Goal: Task Accomplishment & Management: Complete application form

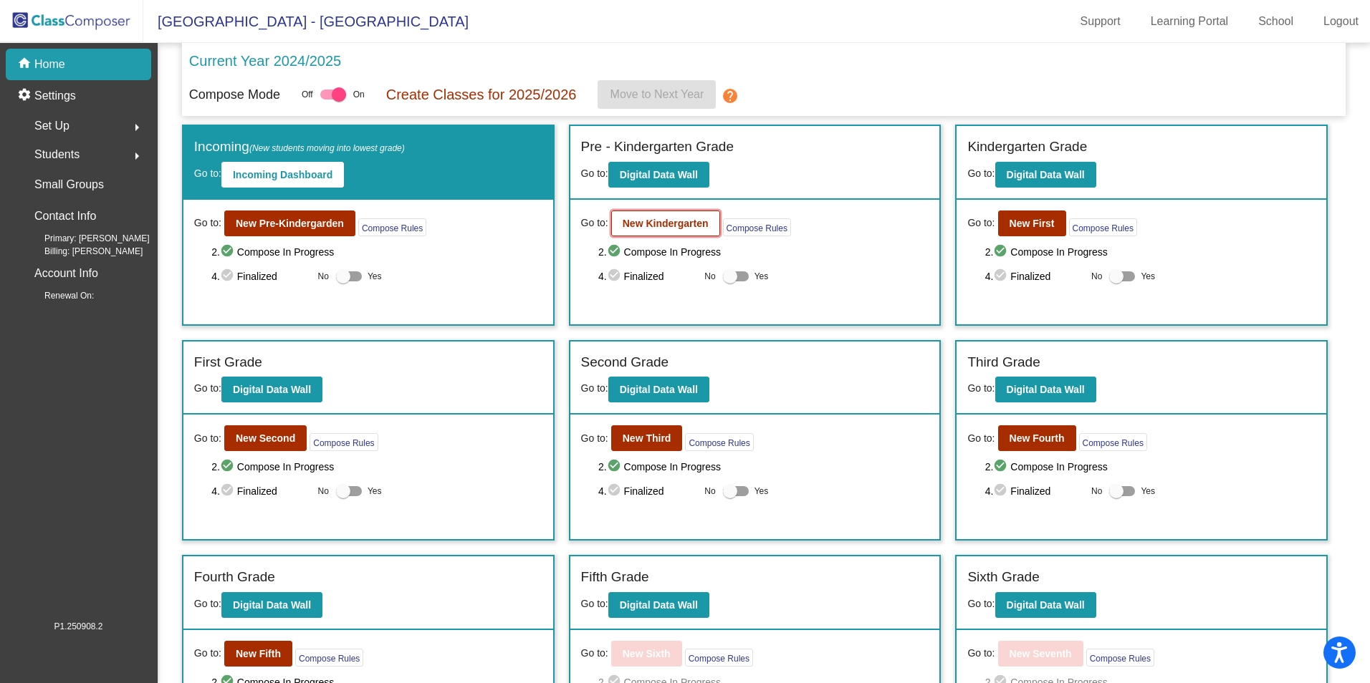
click at [675, 224] on b "New Kindergarten" at bounding box center [666, 223] width 86 height 11
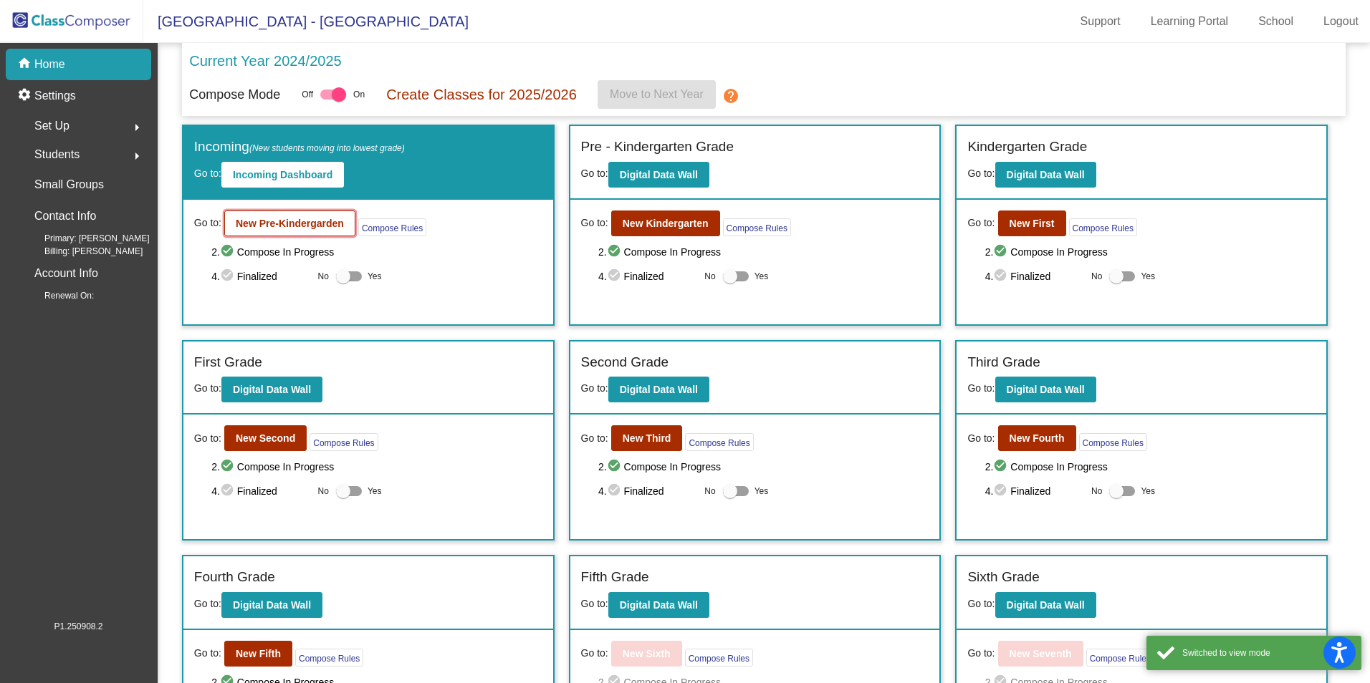
click at [320, 224] on b "New Pre-Kindergarden" at bounding box center [290, 223] width 108 height 11
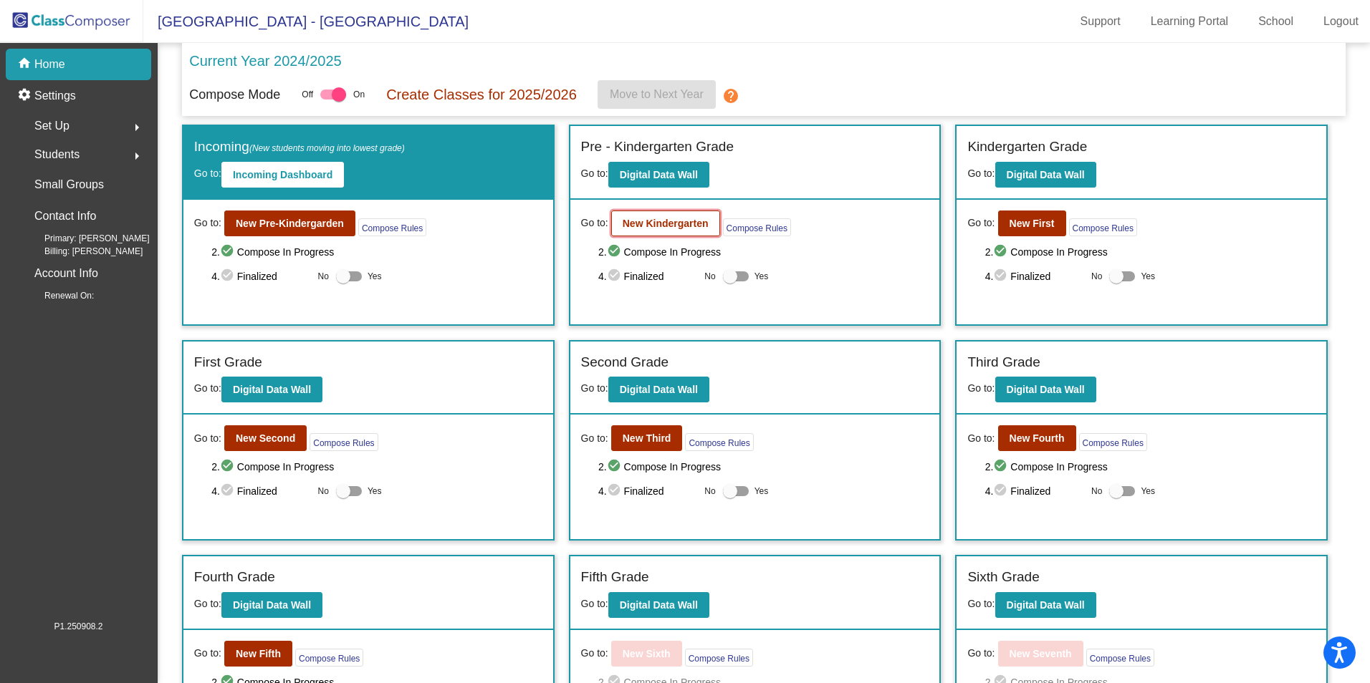
click at [655, 233] on button "New Kindergarten" at bounding box center [665, 224] width 109 height 26
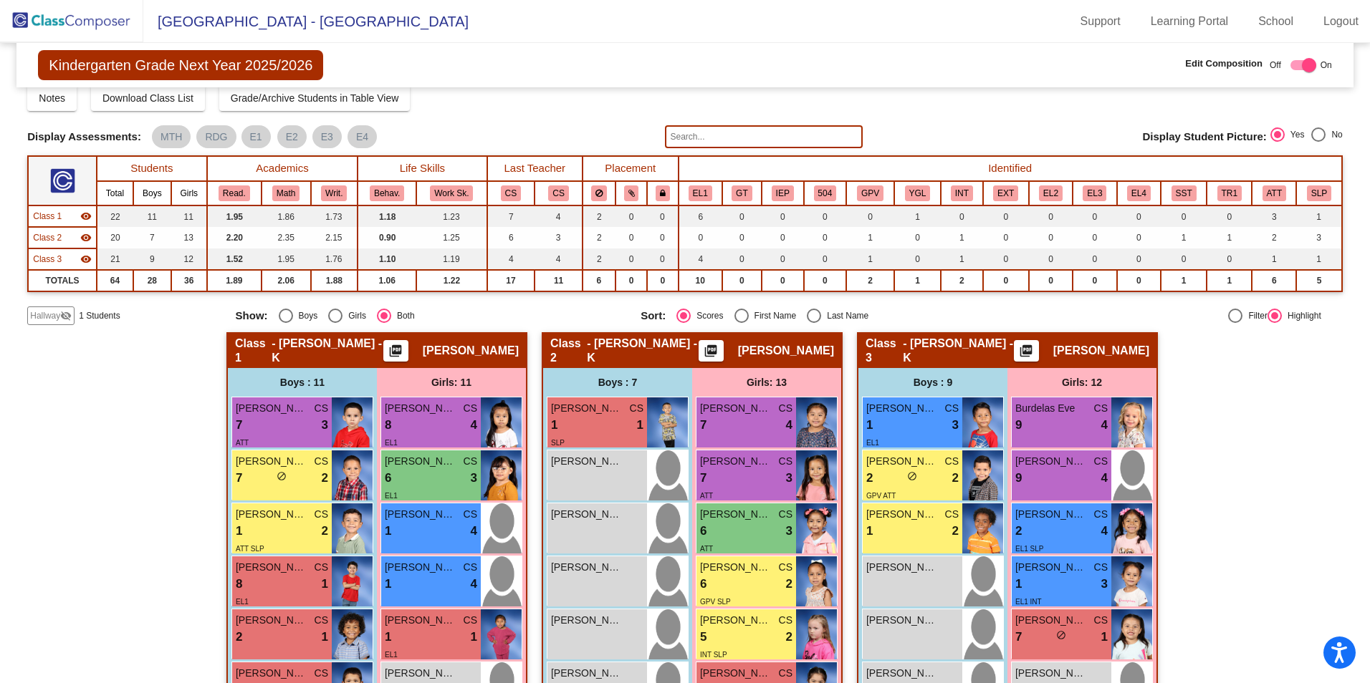
scroll to position [72, 0]
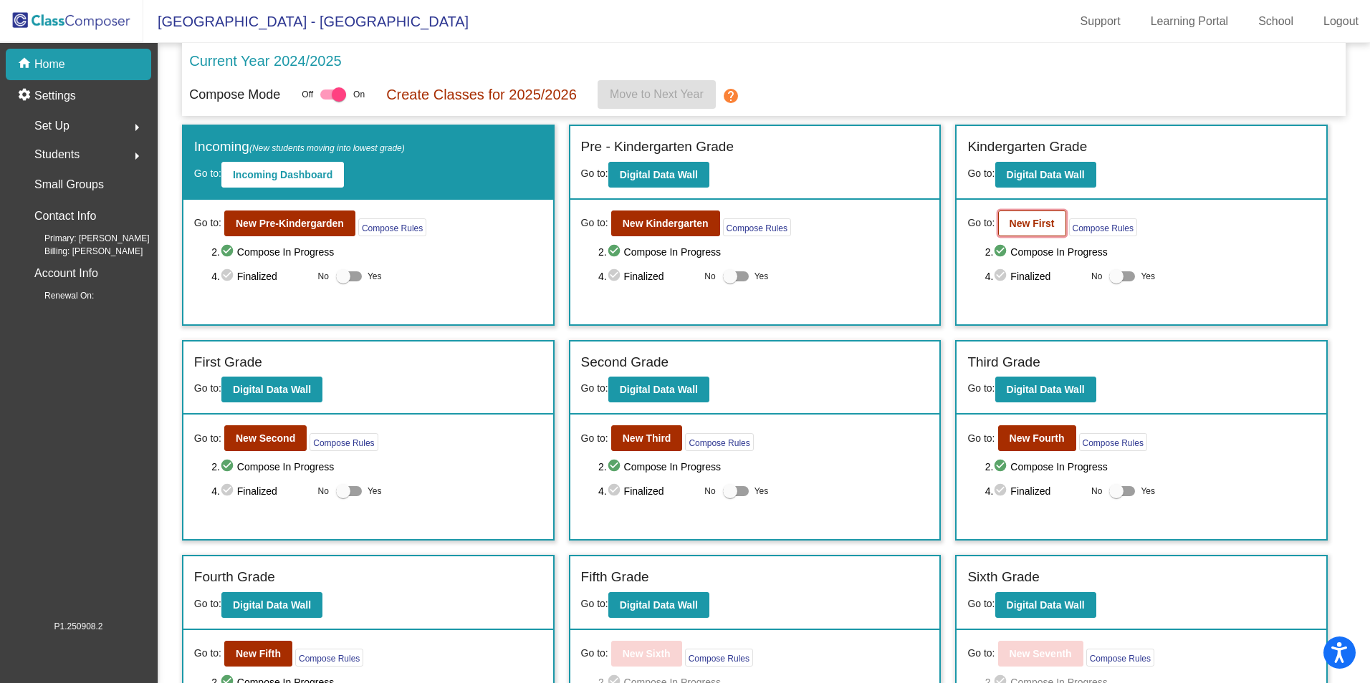
click at [1027, 225] on b "New First" at bounding box center [1031, 223] width 45 height 11
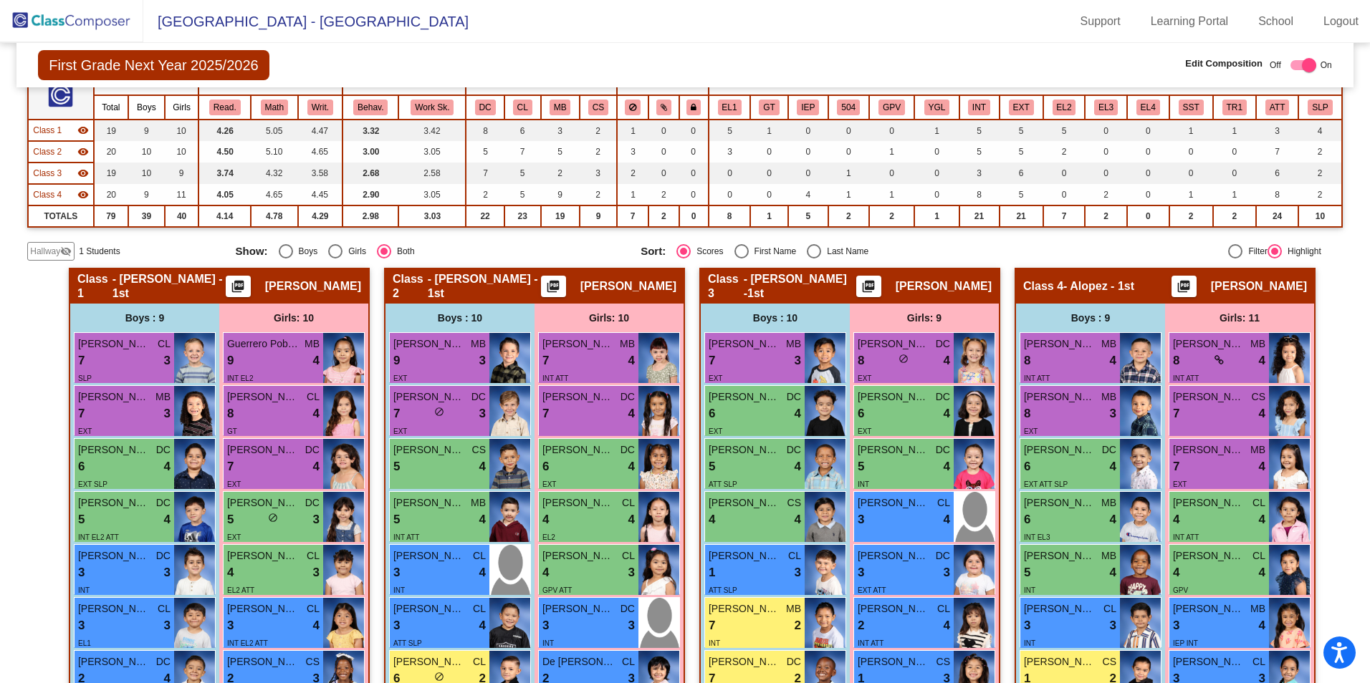
scroll to position [143, 0]
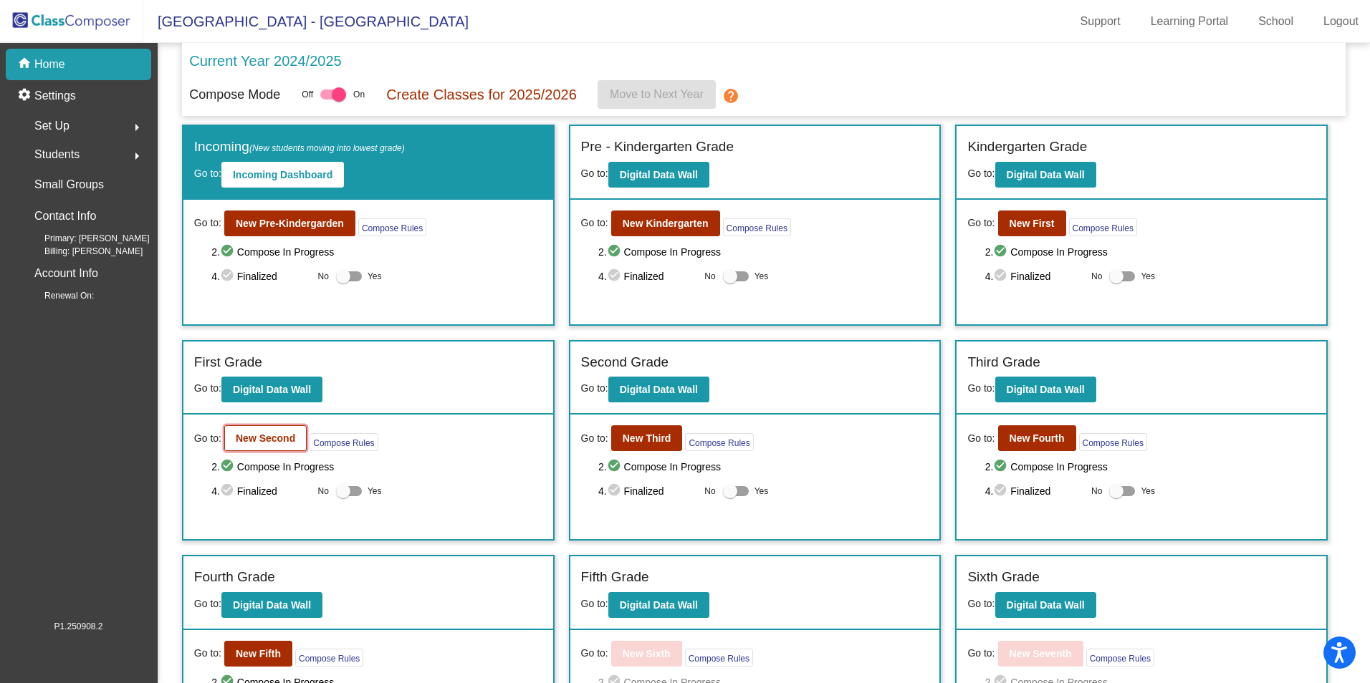
click at [266, 446] on button "New Second" at bounding box center [265, 439] width 82 height 26
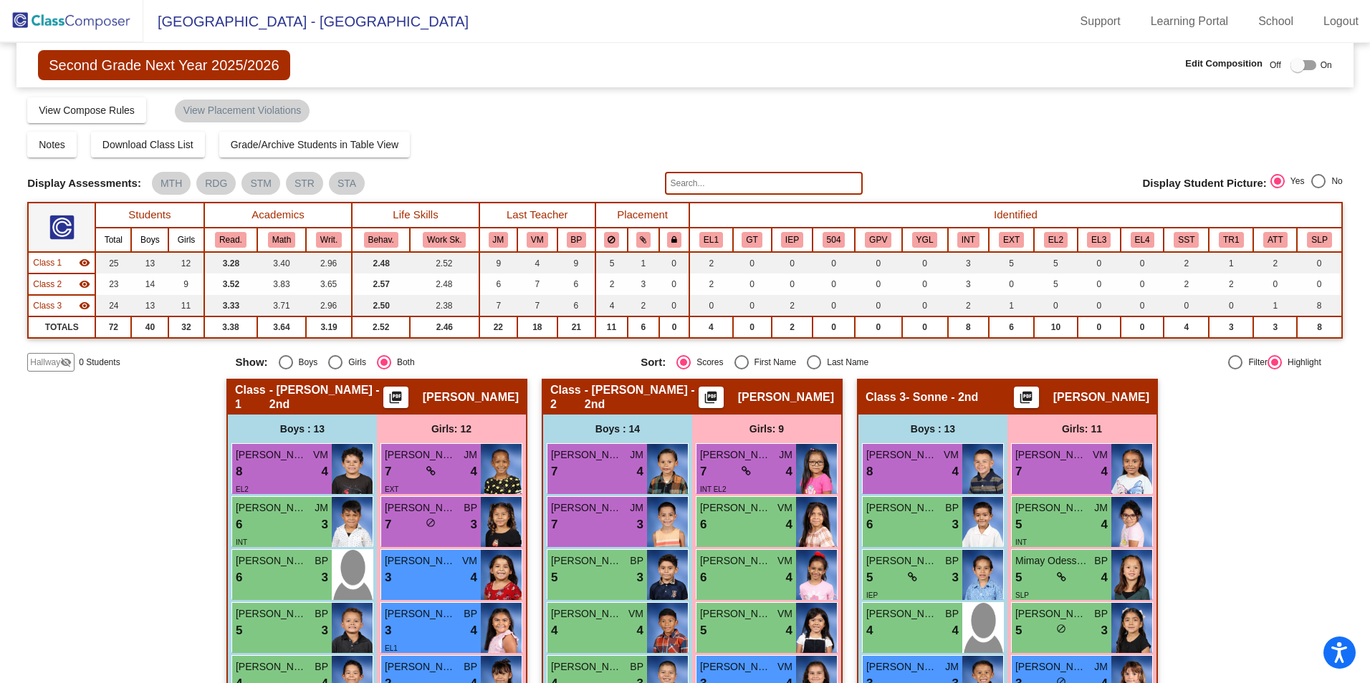
click at [42, 364] on span "Hallway" at bounding box center [45, 362] width 30 height 13
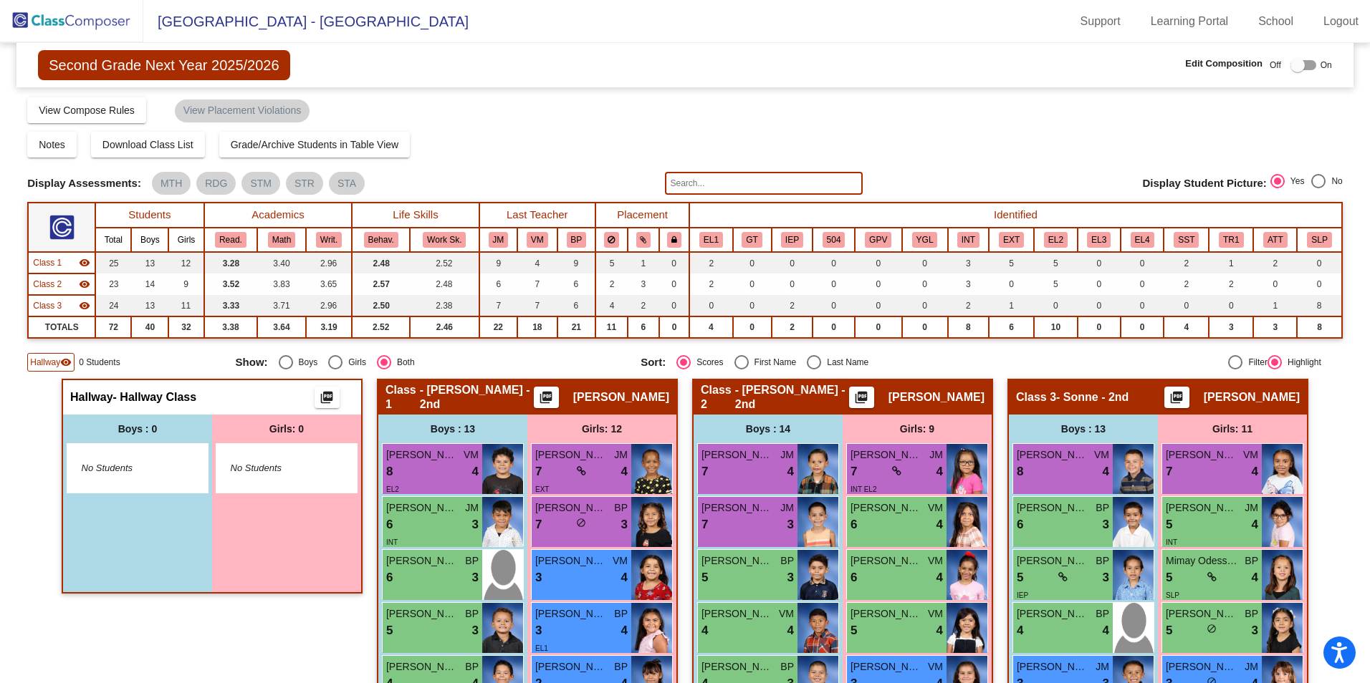
drag, startPoint x: 54, startPoint y: 360, endPoint x: 46, endPoint y: 360, distance: 7.9
click at [53, 358] on span "Hallway" at bounding box center [45, 362] width 30 height 13
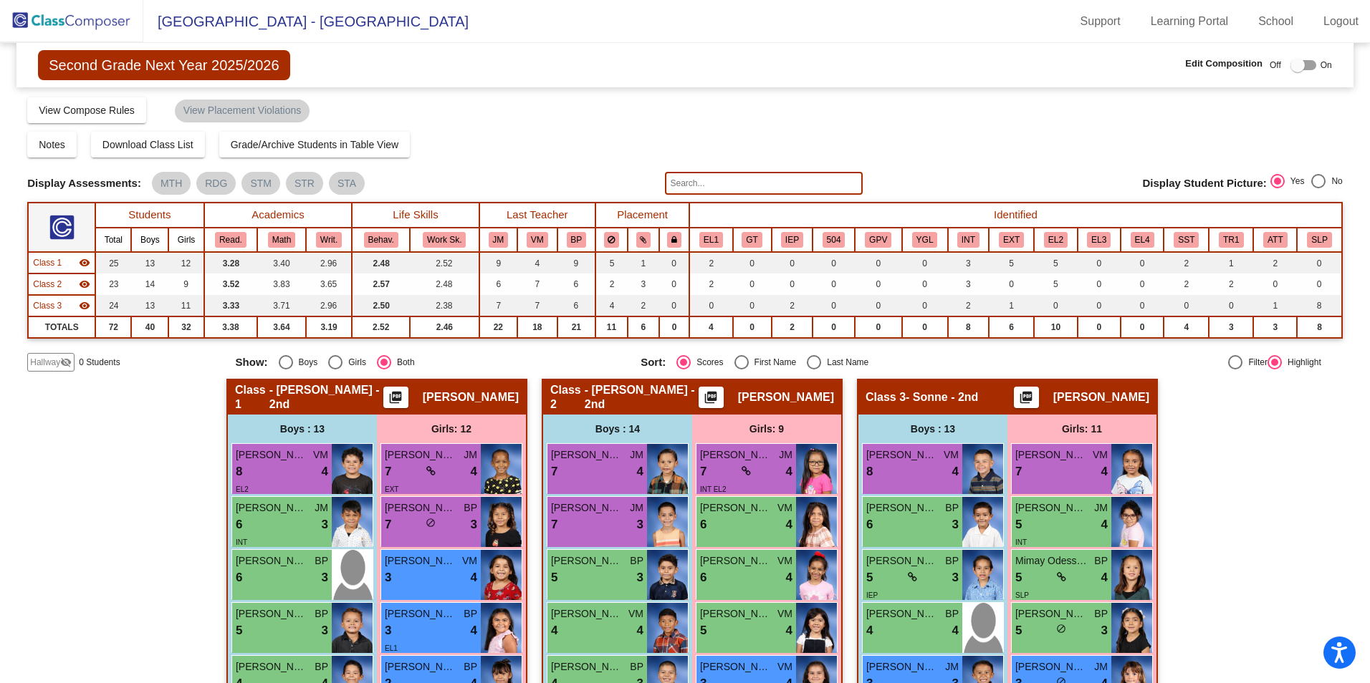
click at [41, 359] on span "Hallway" at bounding box center [45, 362] width 30 height 13
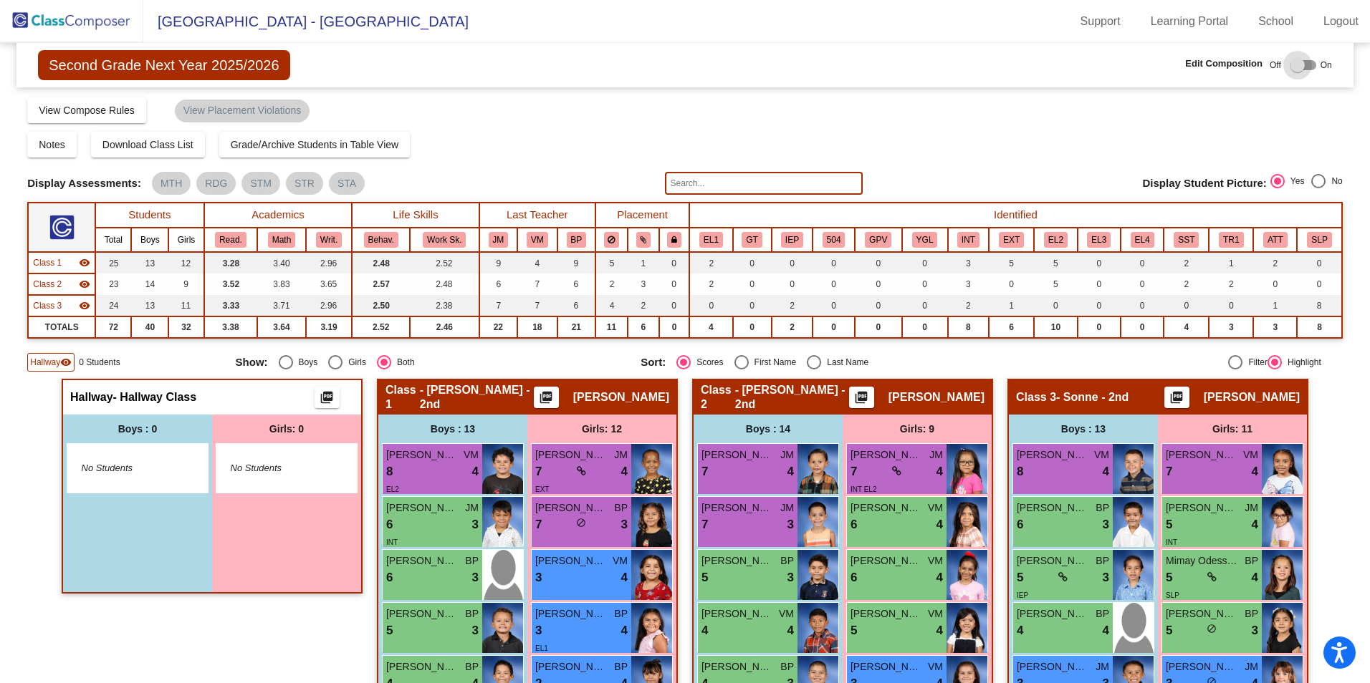
click at [1303, 59] on label at bounding box center [1300, 65] width 32 height 17
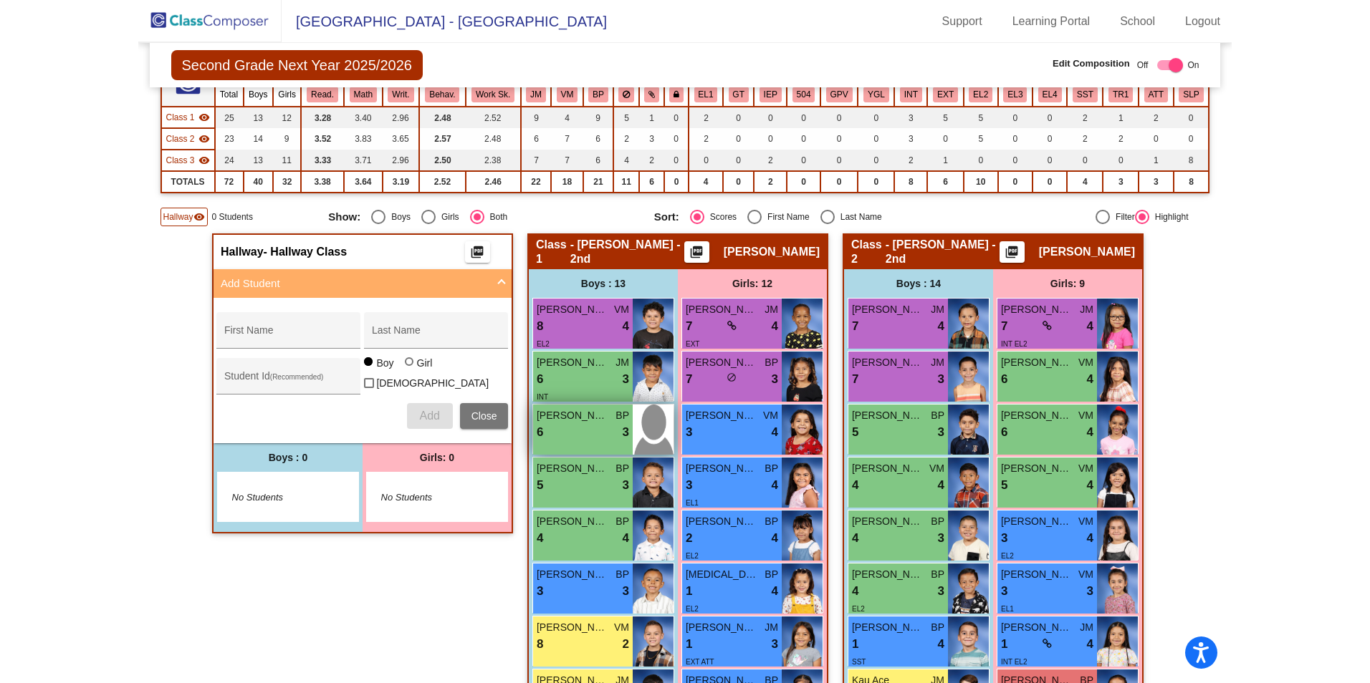
scroll to position [143, 0]
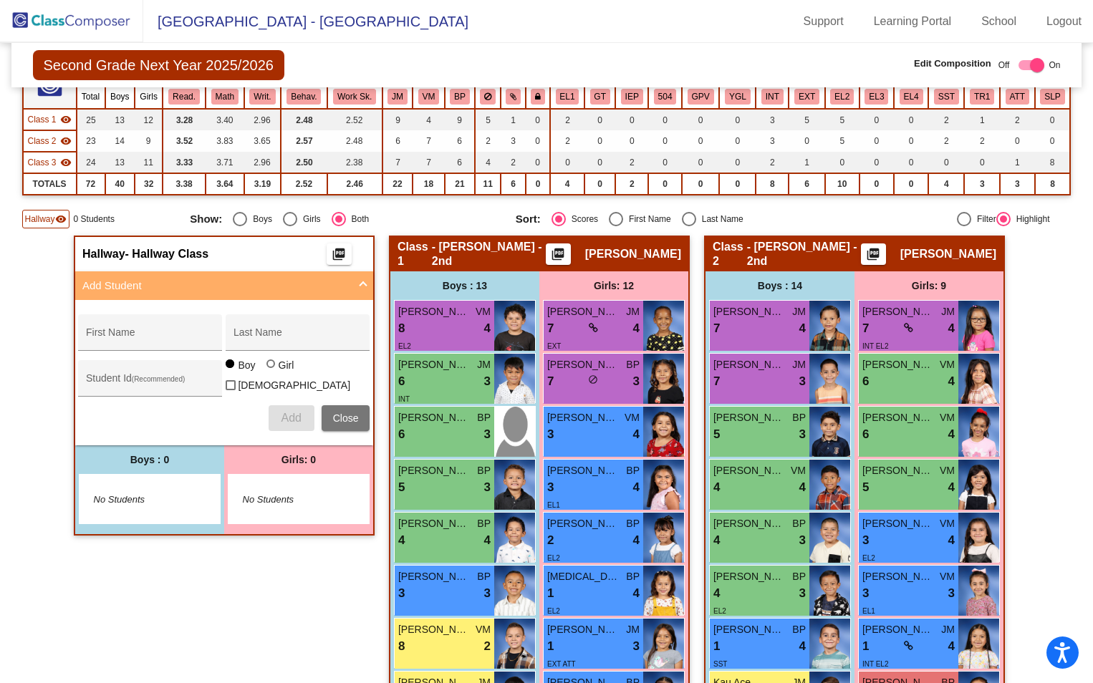
click at [266, 485] on div "No Students" at bounding box center [299, 499] width 140 height 49
drag, startPoint x: 279, startPoint y: 500, endPoint x: 236, endPoint y: 455, distance: 62.3
click at [280, 500] on span "No Students" at bounding box center [288, 500] width 90 height 14
click at [42, 222] on span "Hallway" at bounding box center [40, 219] width 30 height 13
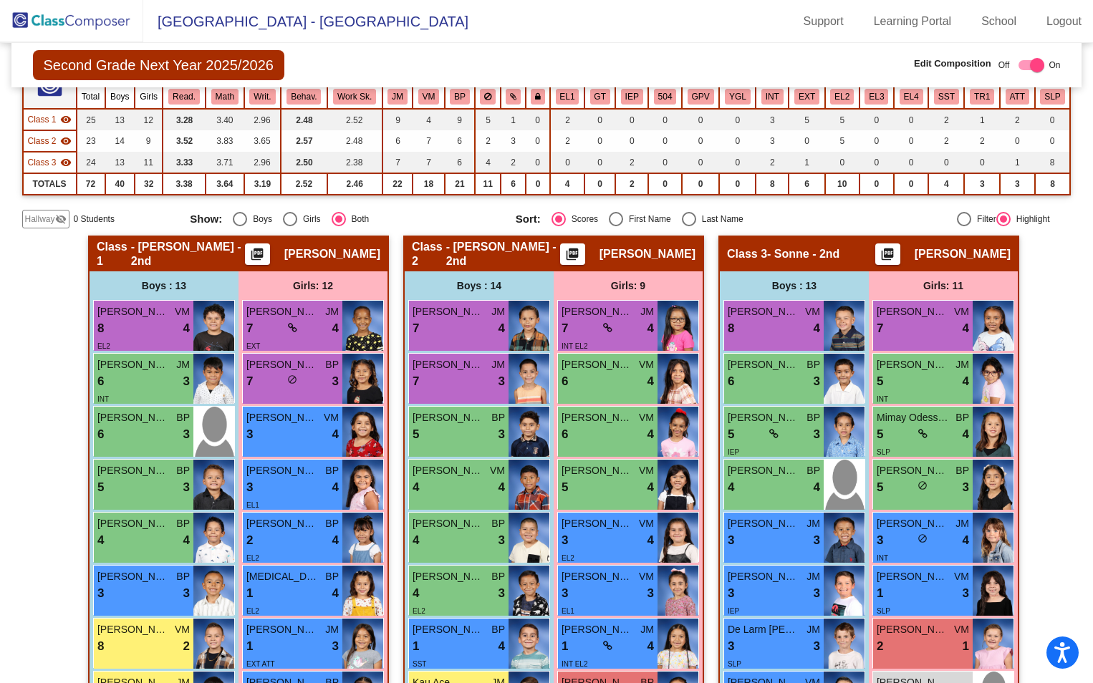
click at [42, 221] on span "Hallway" at bounding box center [40, 219] width 30 height 13
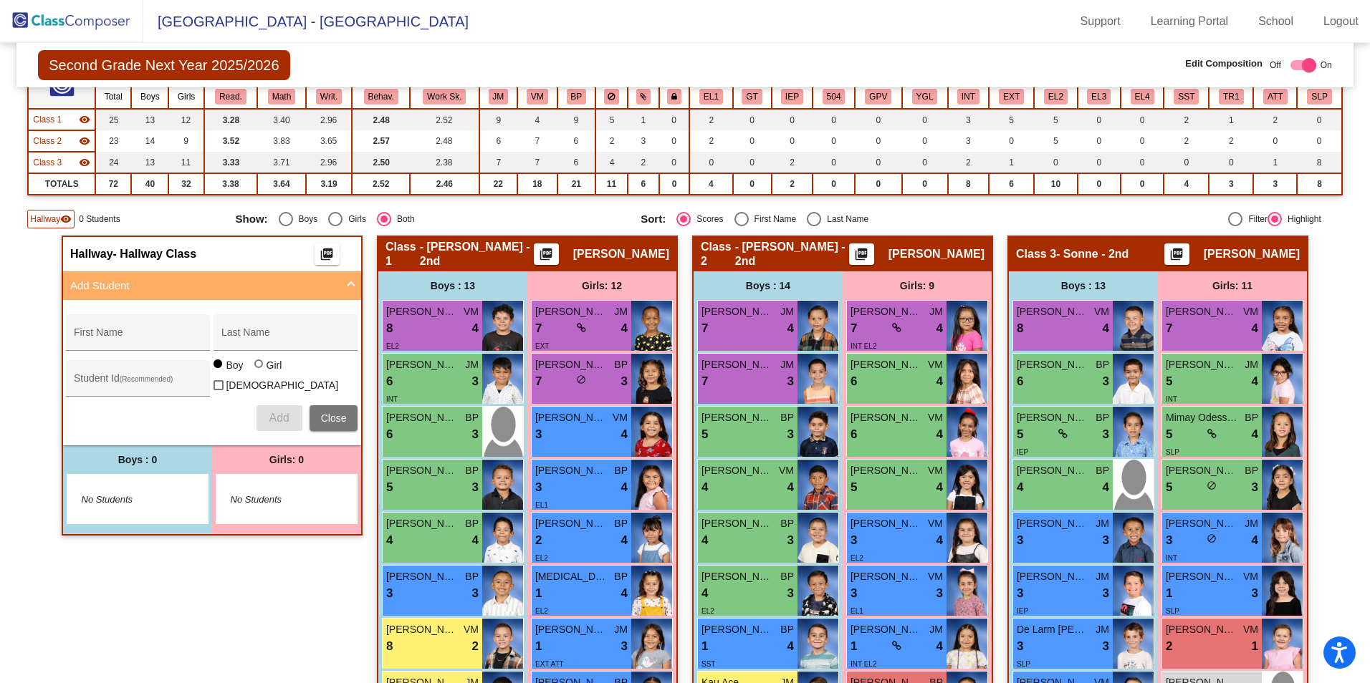
click at [145, 284] on mat-panel-title "Add Student" at bounding box center [203, 286] width 266 height 16
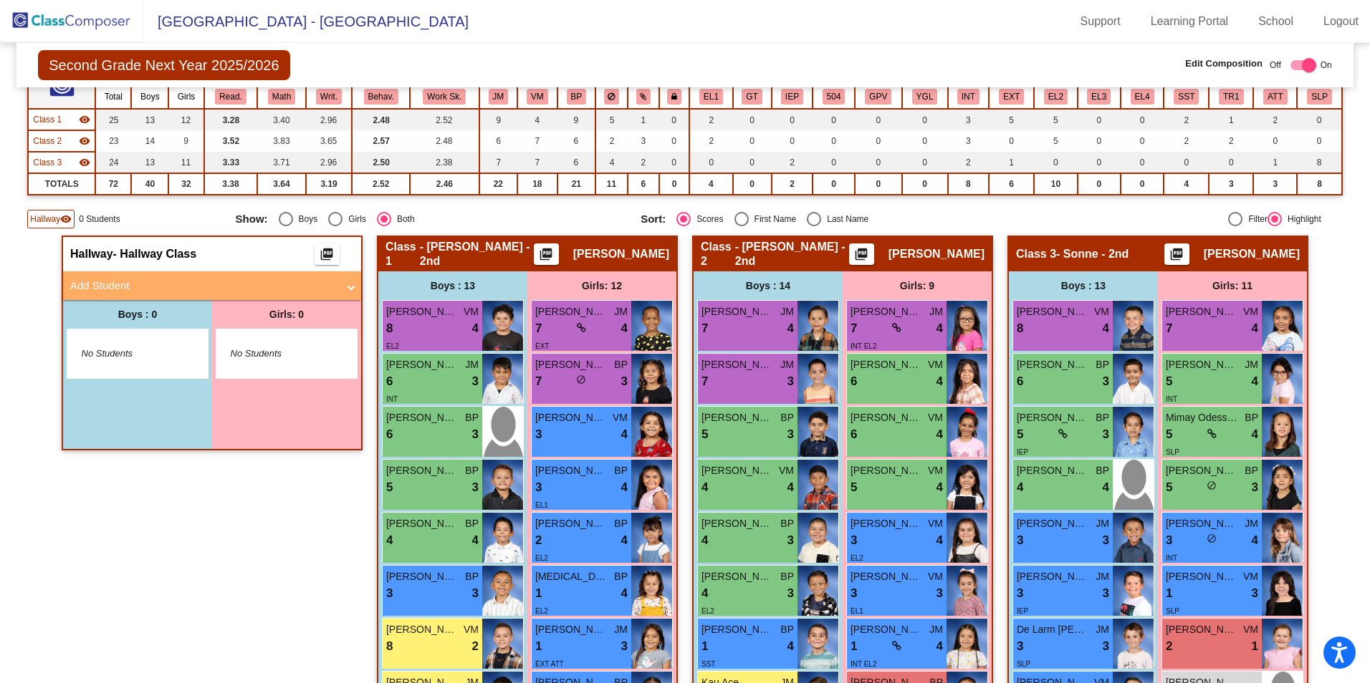
click at [146, 284] on mat-panel-title "Add Student" at bounding box center [203, 286] width 266 height 16
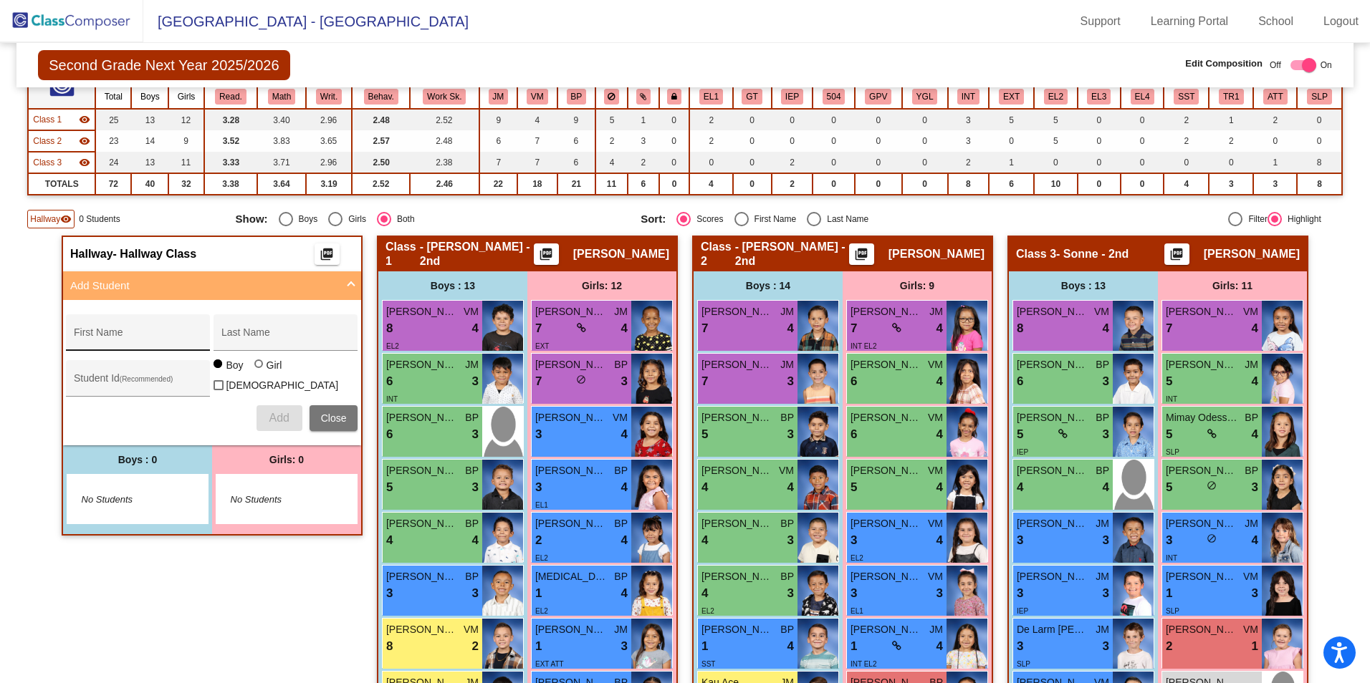
click at [139, 323] on div "First Name" at bounding box center [138, 336] width 129 height 29
type input "G"
type input "Gabriella"
type input "Graham"
type input "361570"
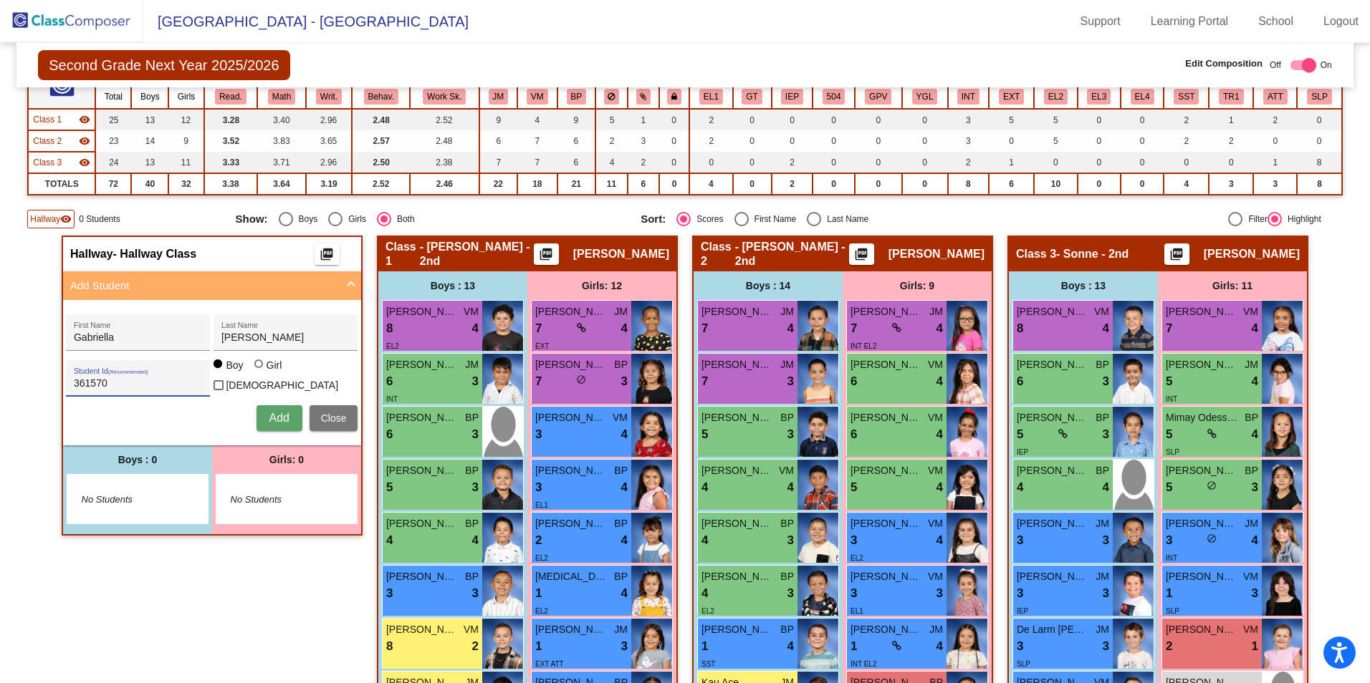
drag, startPoint x: 256, startPoint y: 373, endPoint x: 282, endPoint y: 418, distance: 52.0
click at [256, 368] on div at bounding box center [258, 364] width 9 height 9
click at [259, 372] on input "Girl" at bounding box center [259, 371] width 1 height 1
radio input "true"
click at [279, 415] on span "Add" at bounding box center [279, 418] width 20 height 12
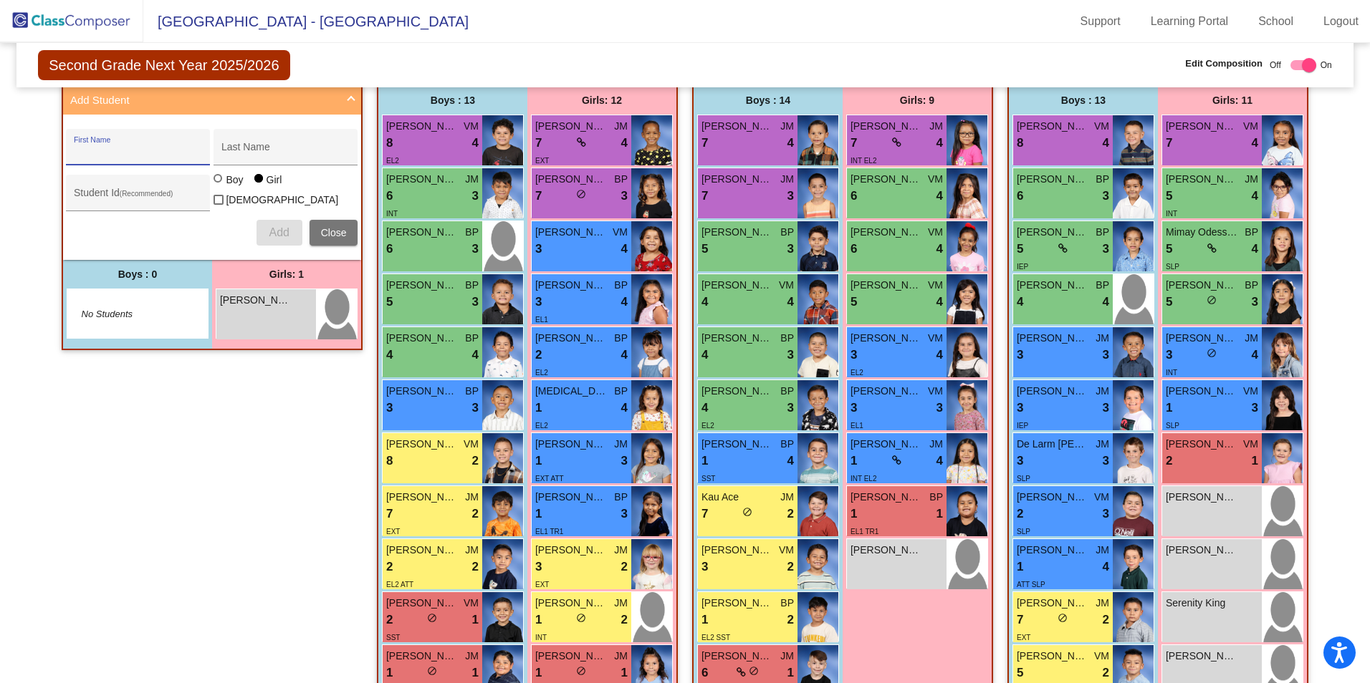
scroll to position [310, 0]
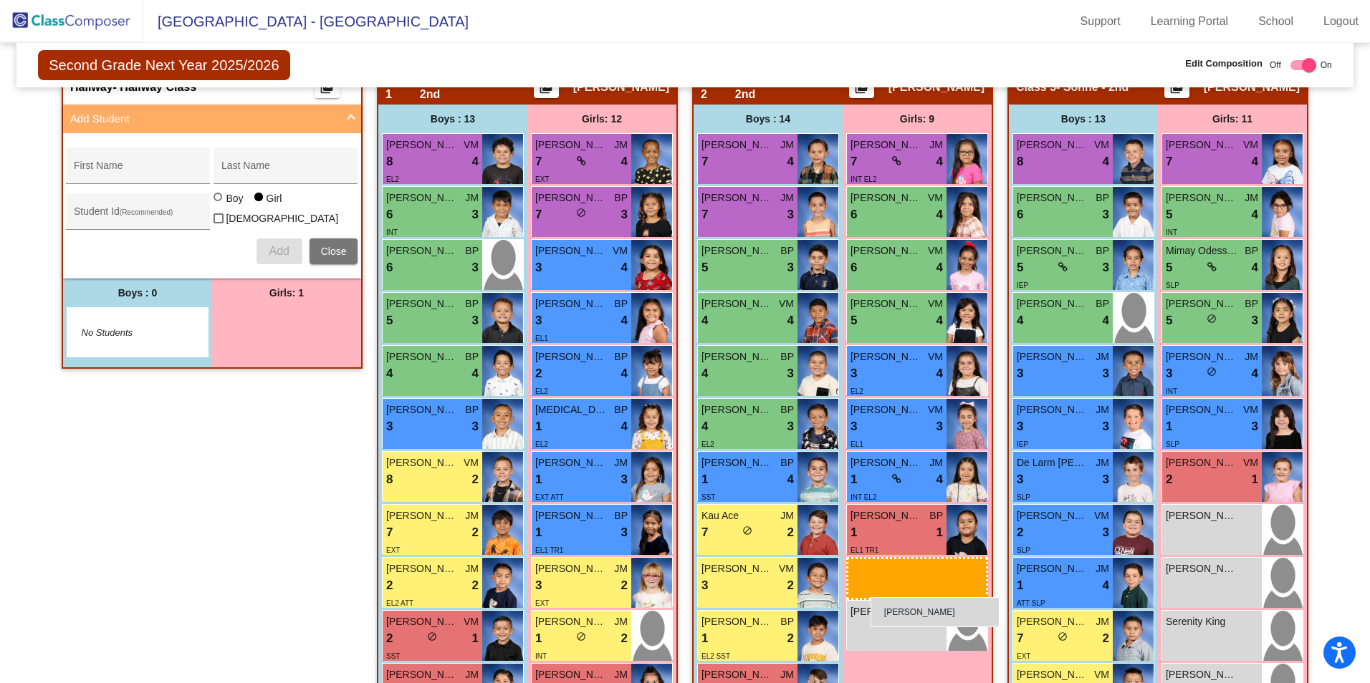
drag, startPoint x: 265, startPoint y: 327, endPoint x: 870, endPoint y: 597, distance: 663.1
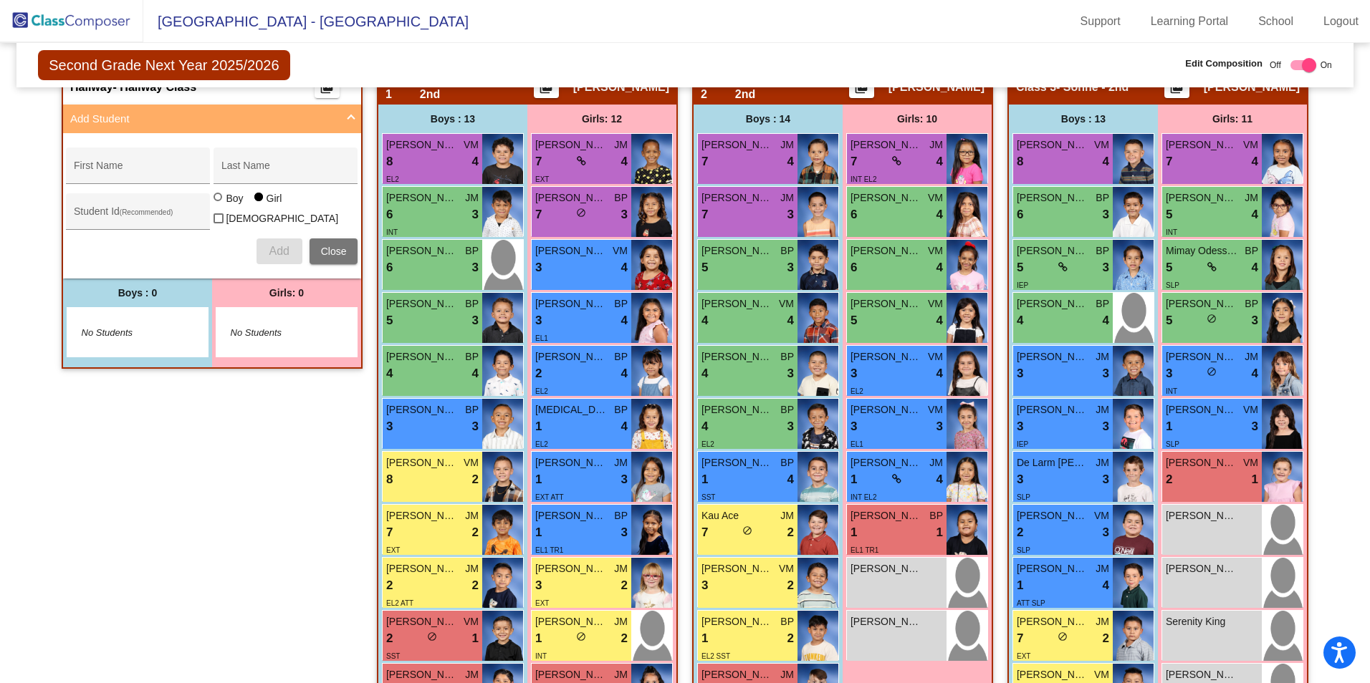
click at [232, 490] on div "Hallway - Hallway Class picture_as_pdf Add Student First Name Last Name Student…" at bounding box center [212, 484] width 301 height 830
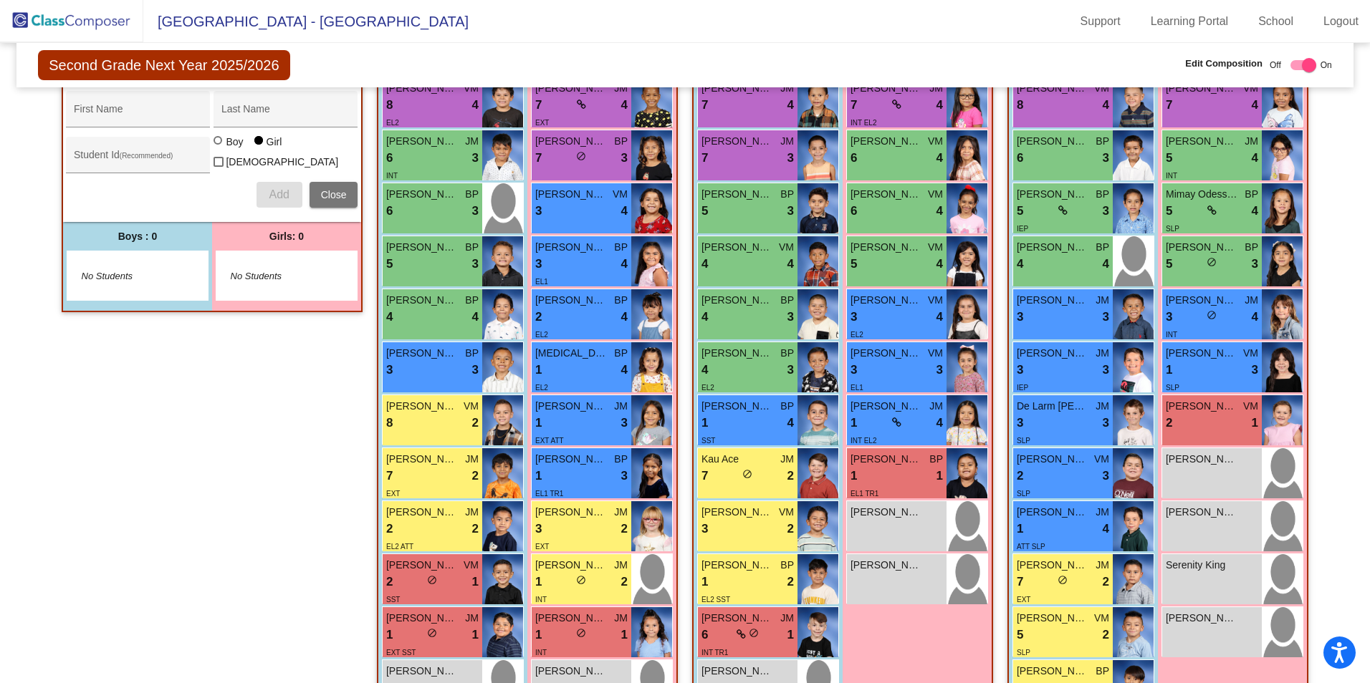
scroll to position [95, 0]
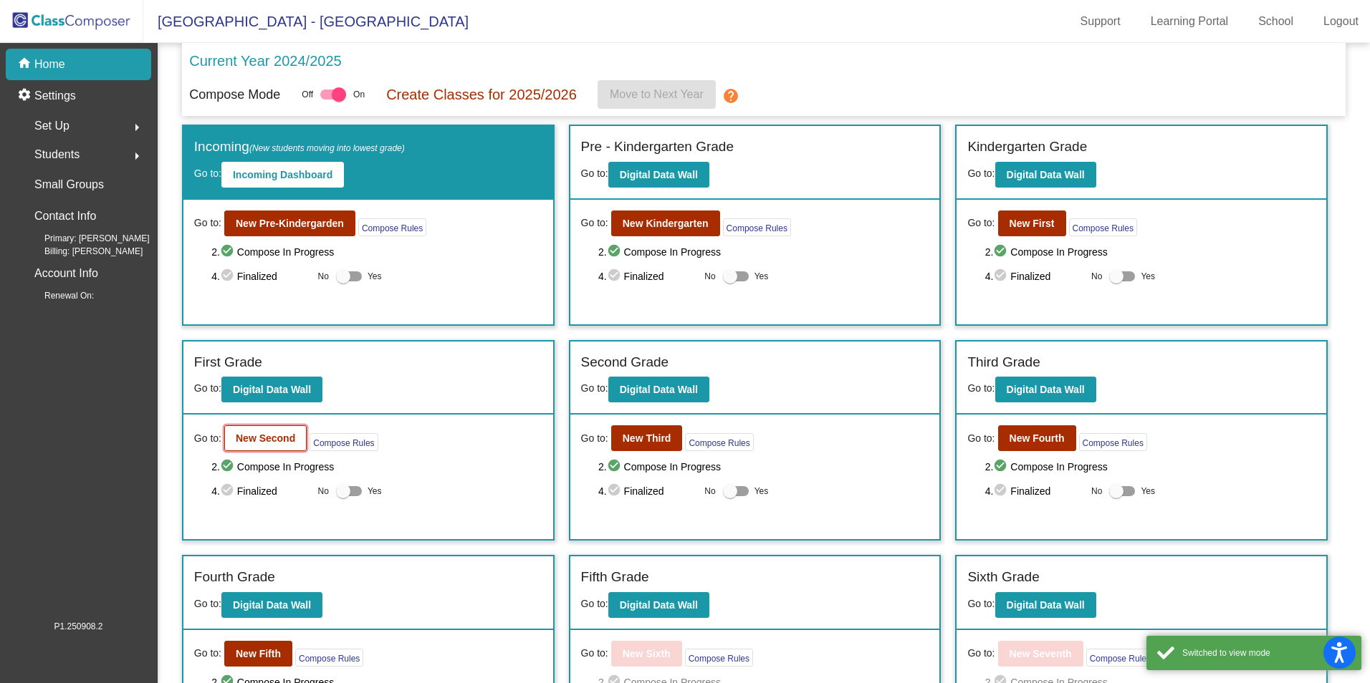
click at [258, 431] on button "New Second" at bounding box center [265, 439] width 82 height 26
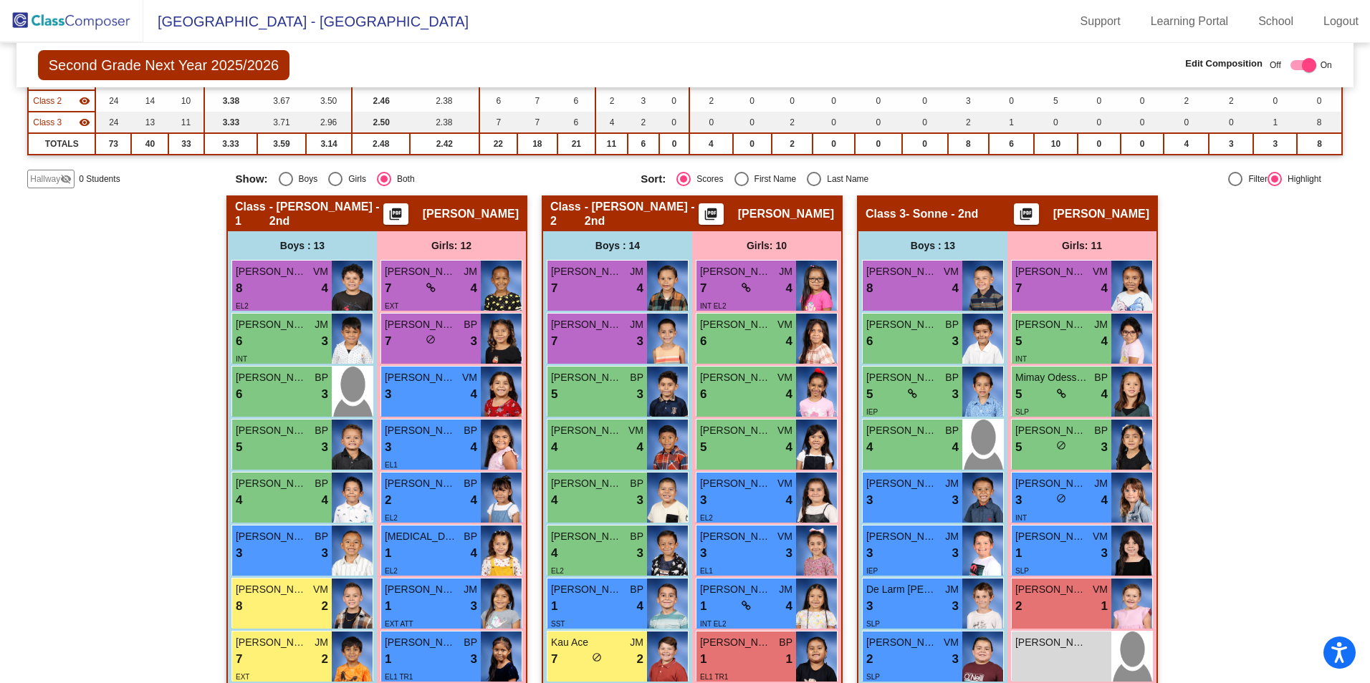
scroll to position [167, 0]
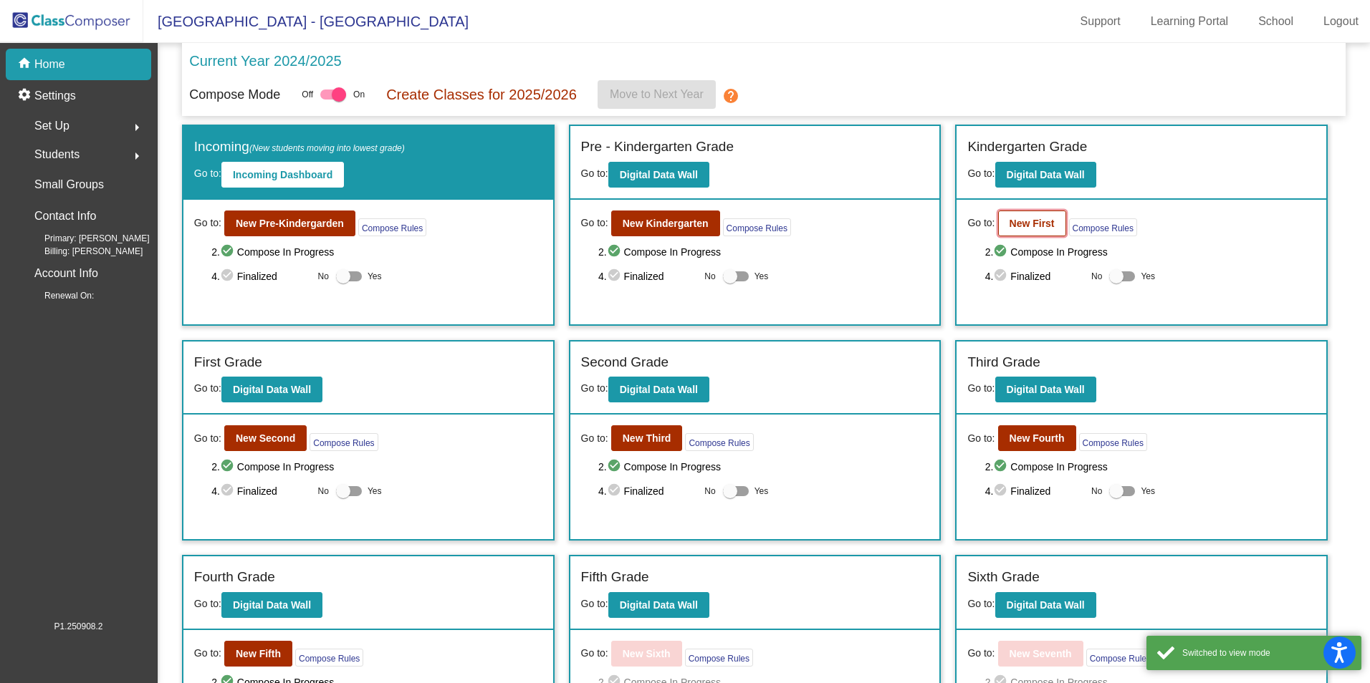
click at [1024, 220] on b "New First" at bounding box center [1031, 223] width 45 height 11
click at [658, 439] on b "New Third" at bounding box center [647, 438] width 49 height 11
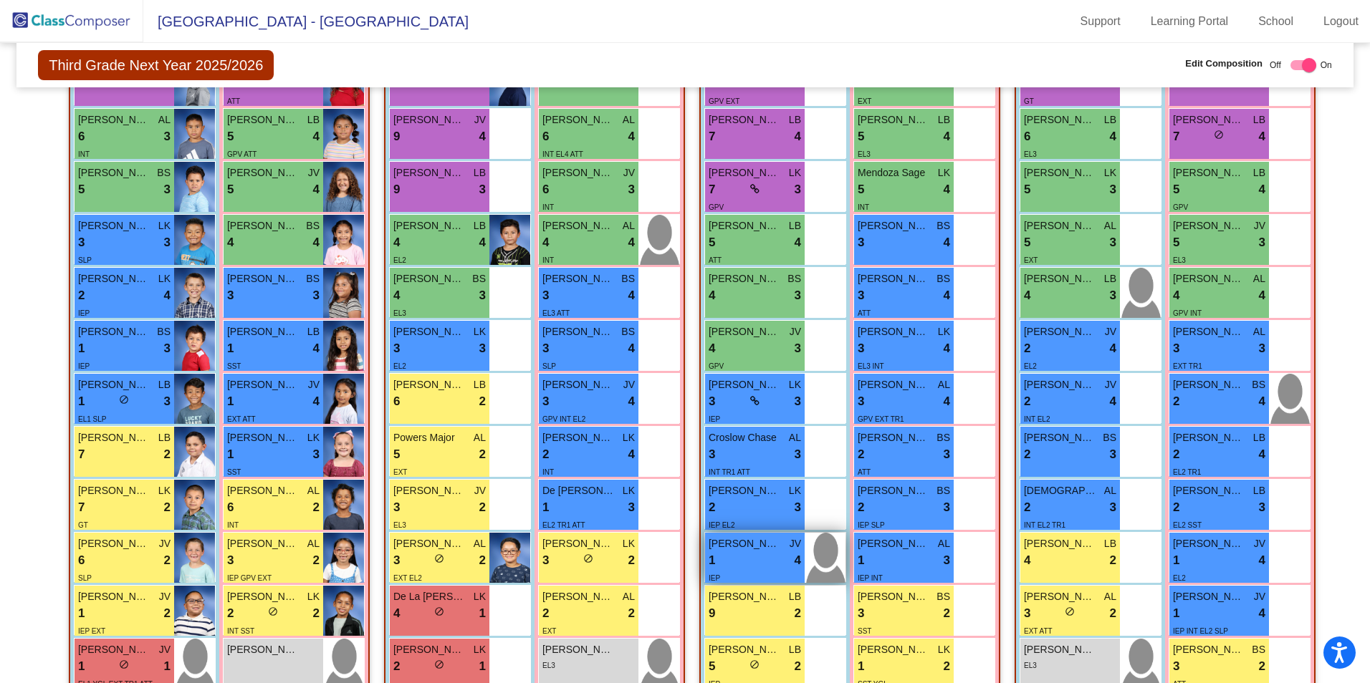
scroll to position [494, 0]
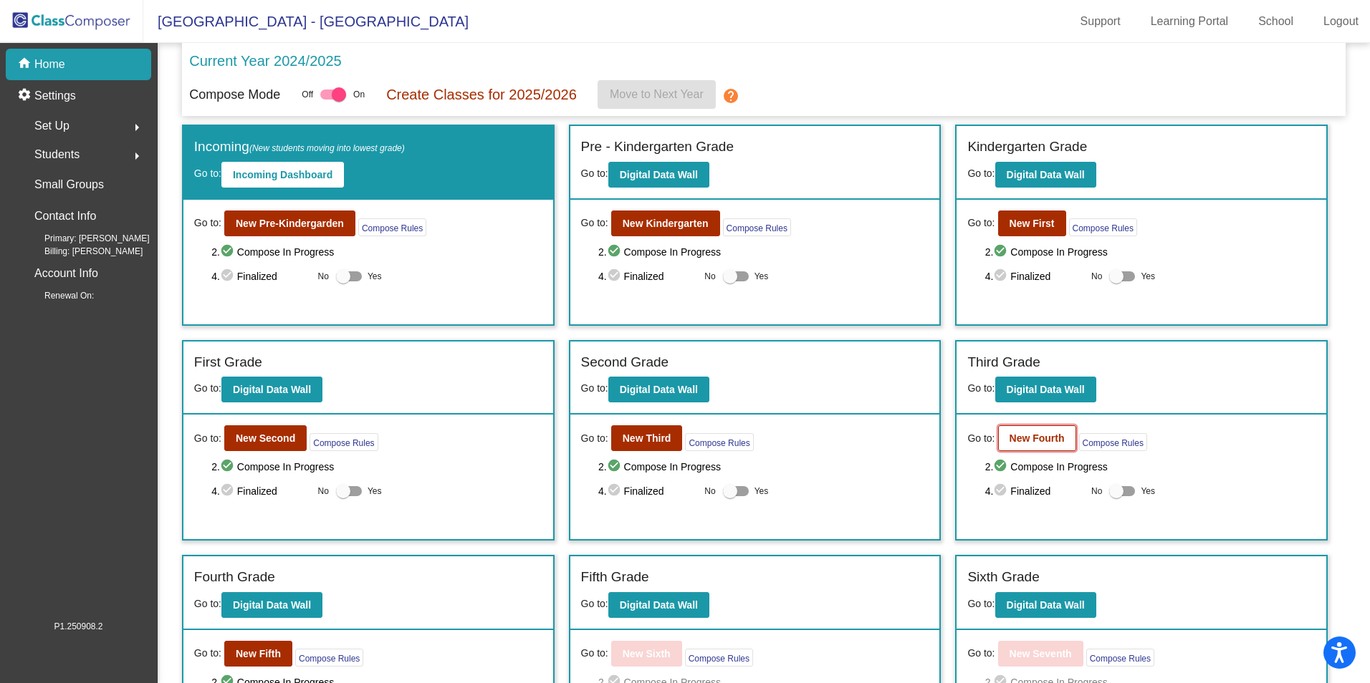
click at [1017, 437] on b "New Fourth" at bounding box center [1036, 438] width 55 height 11
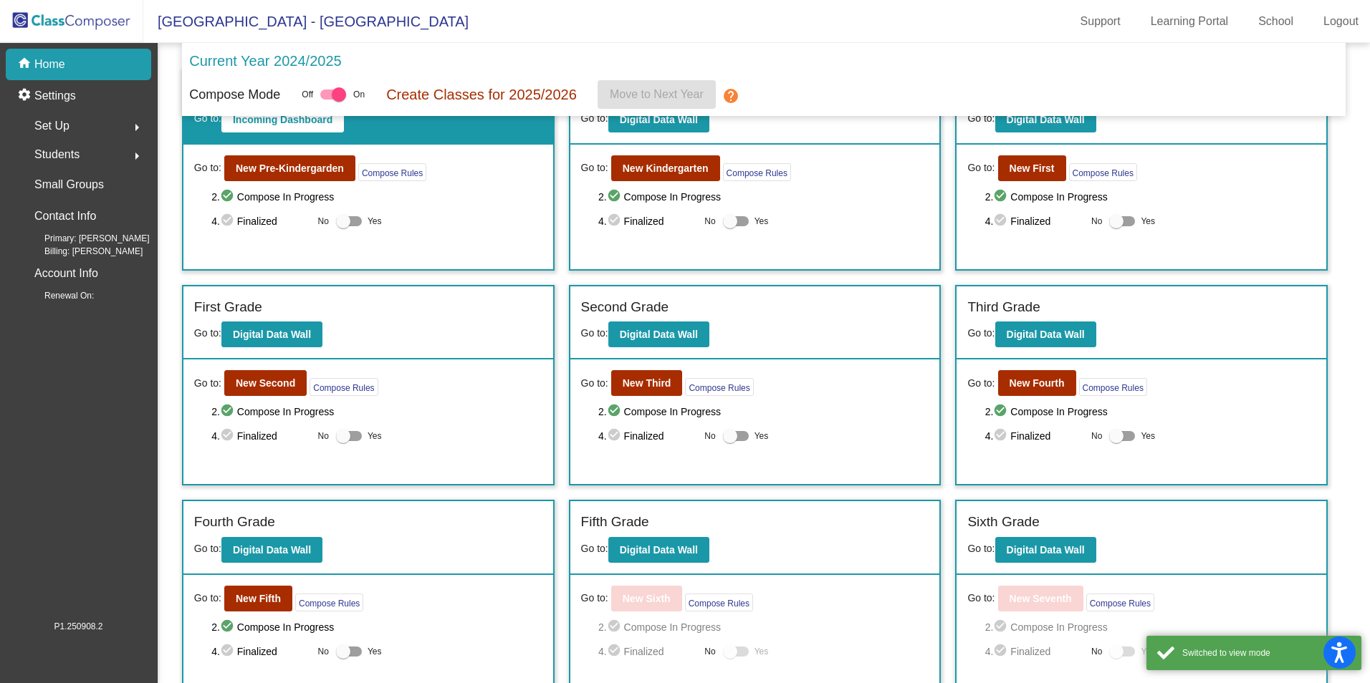
scroll to position [143, 0]
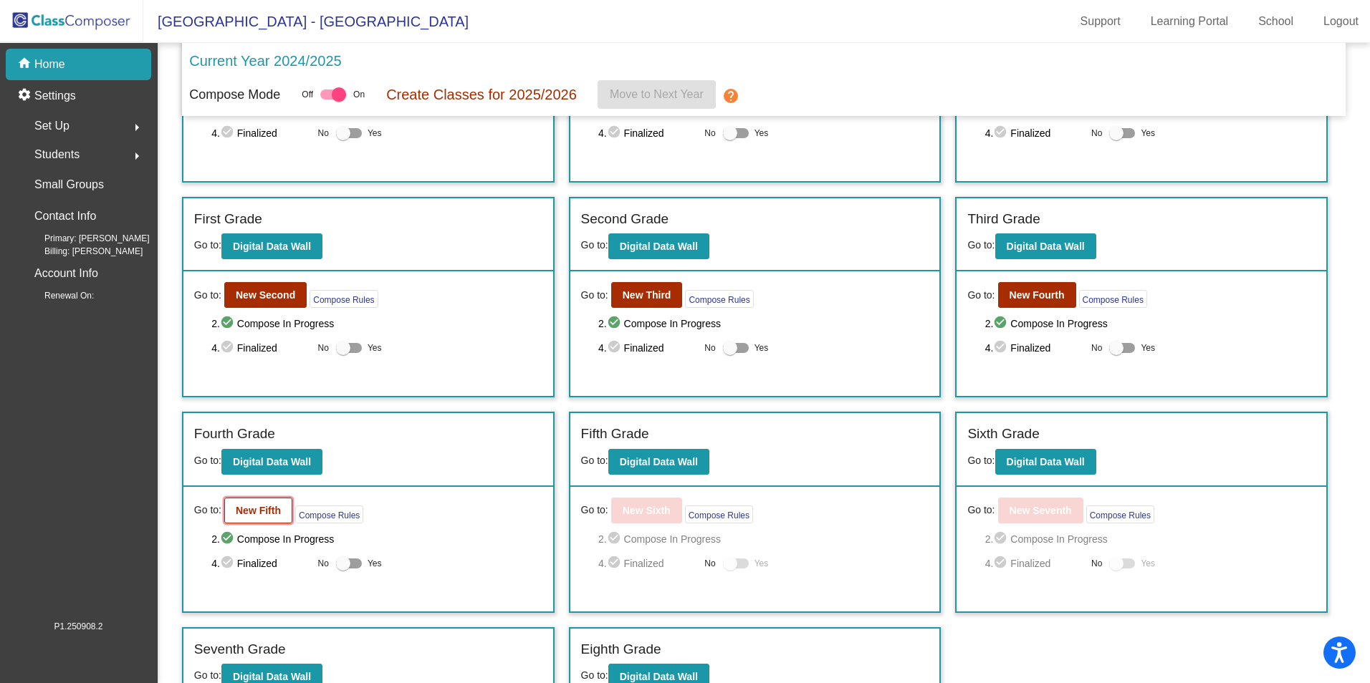
click at [252, 504] on button "New Fifth" at bounding box center [258, 511] width 68 height 26
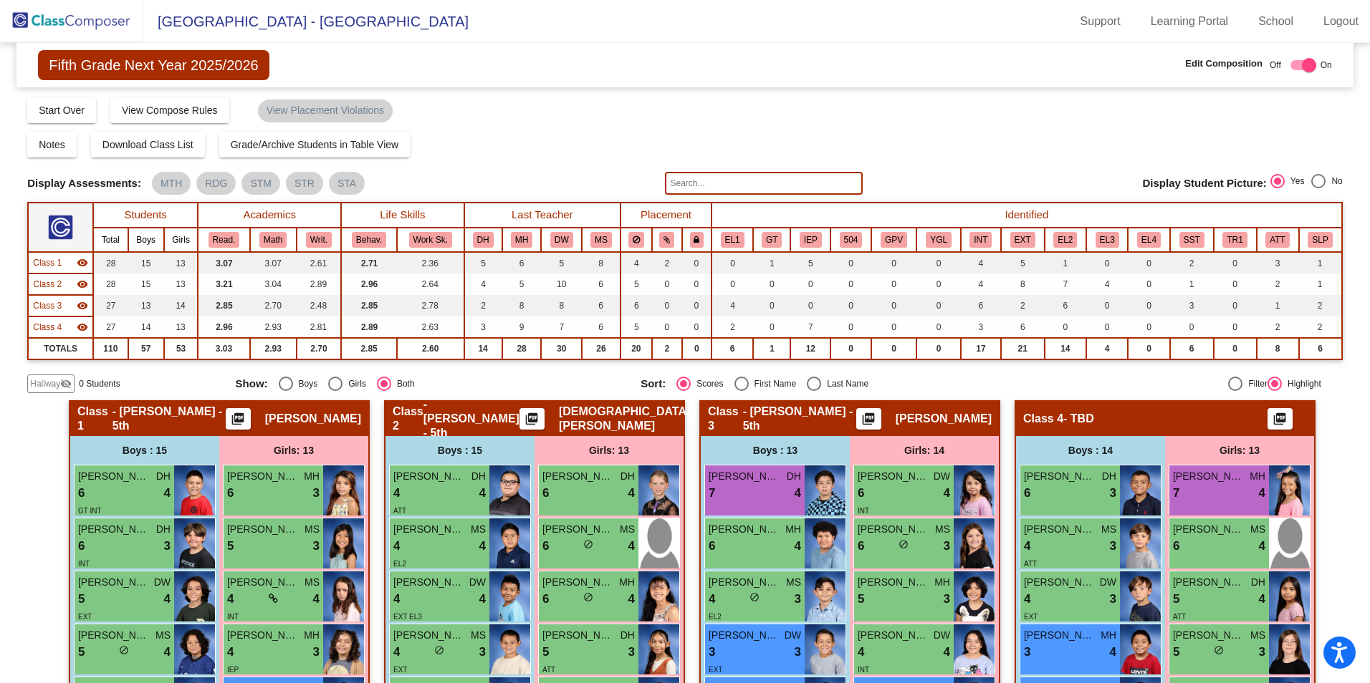
click at [34, 388] on span "Hallway" at bounding box center [45, 384] width 30 height 13
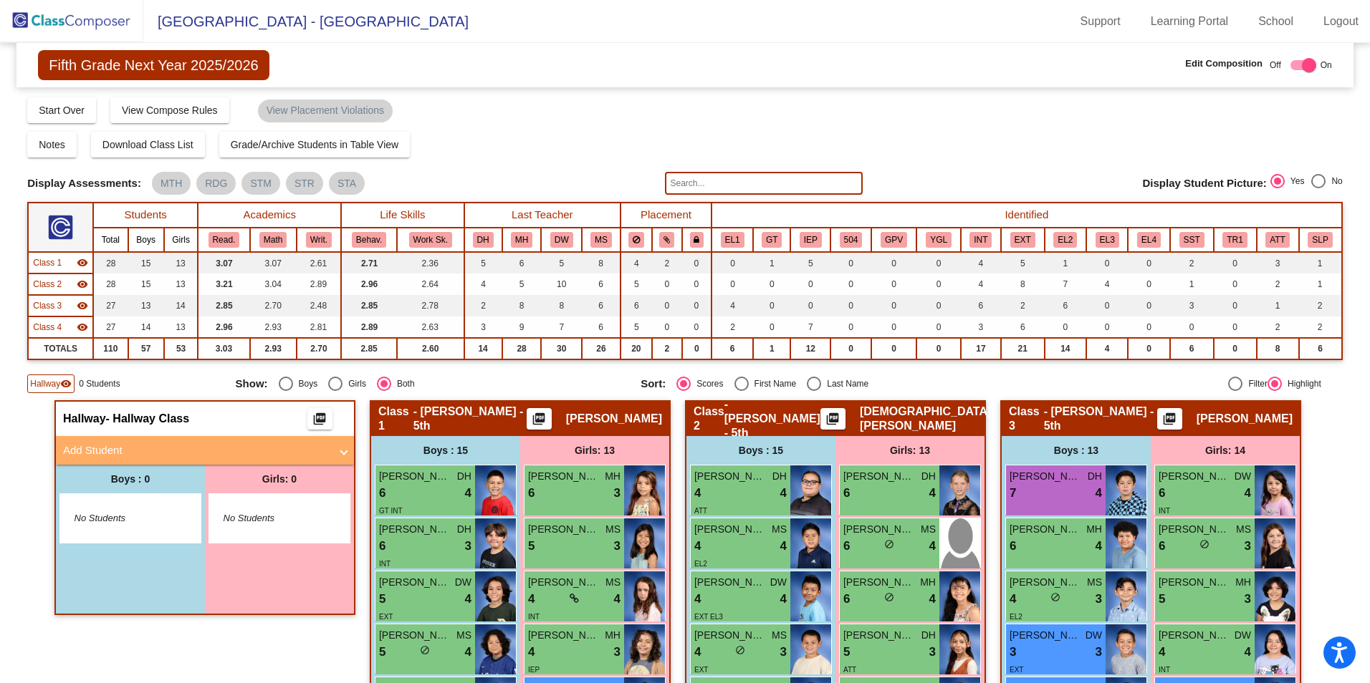
click at [118, 453] on mat-panel-title "Add Student" at bounding box center [196, 451] width 266 height 16
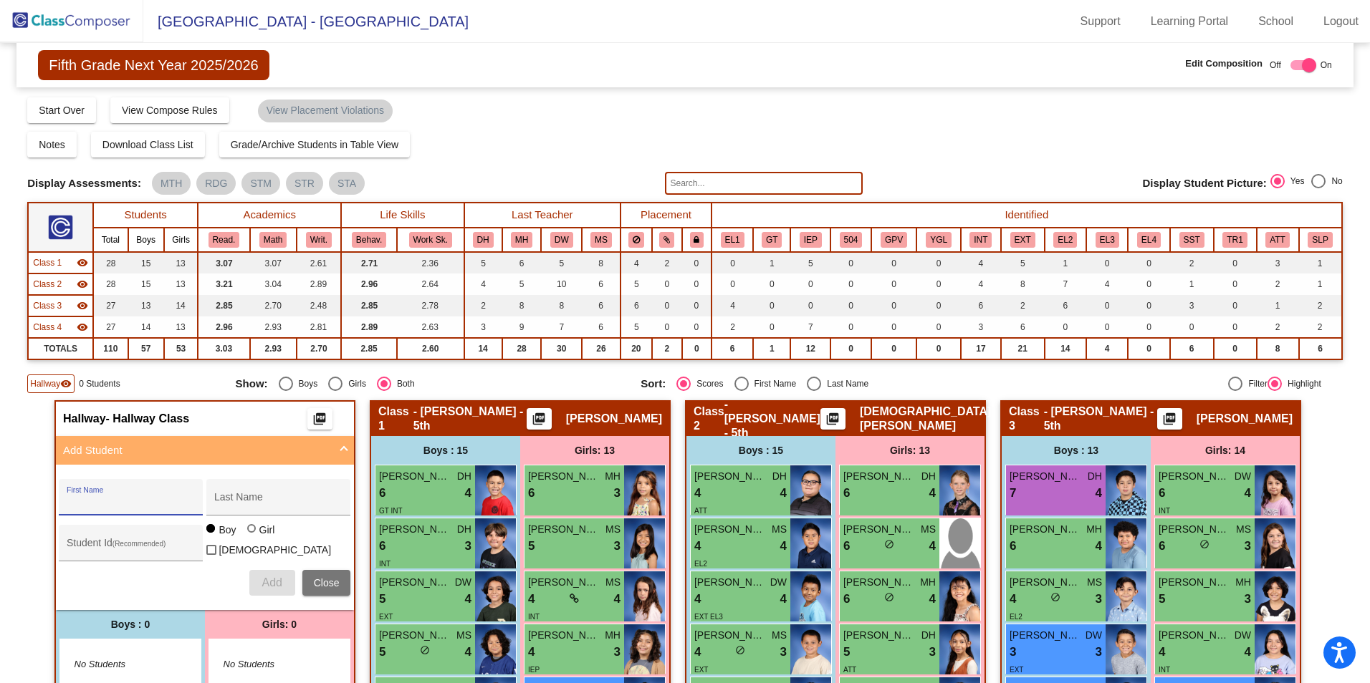
click at [138, 500] on input "First Name" at bounding box center [131, 502] width 129 height 11
type input "Nicholas"
type input "Santana Couoh"
click at [93, 537] on div "Student Id (Recommended)" at bounding box center [131, 546] width 129 height 29
type input "348786"
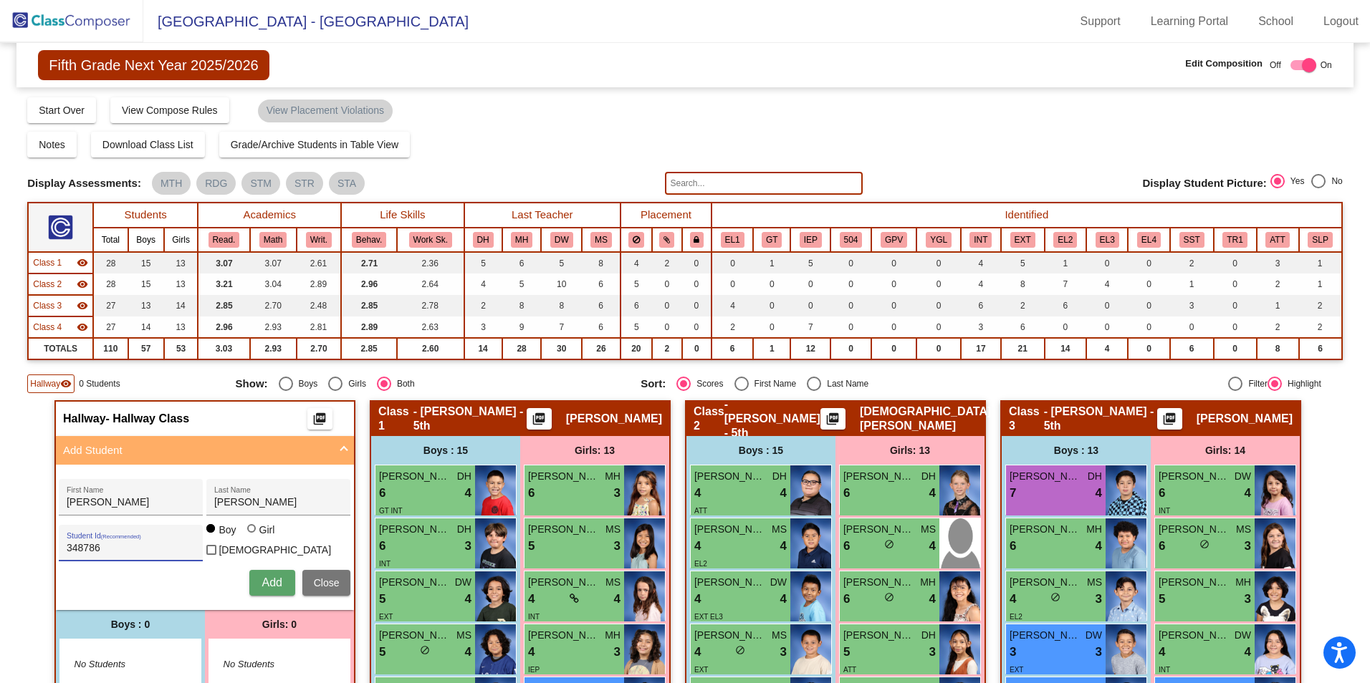
click at [282, 574] on button "Add" at bounding box center [272, 583] width 46 height 26
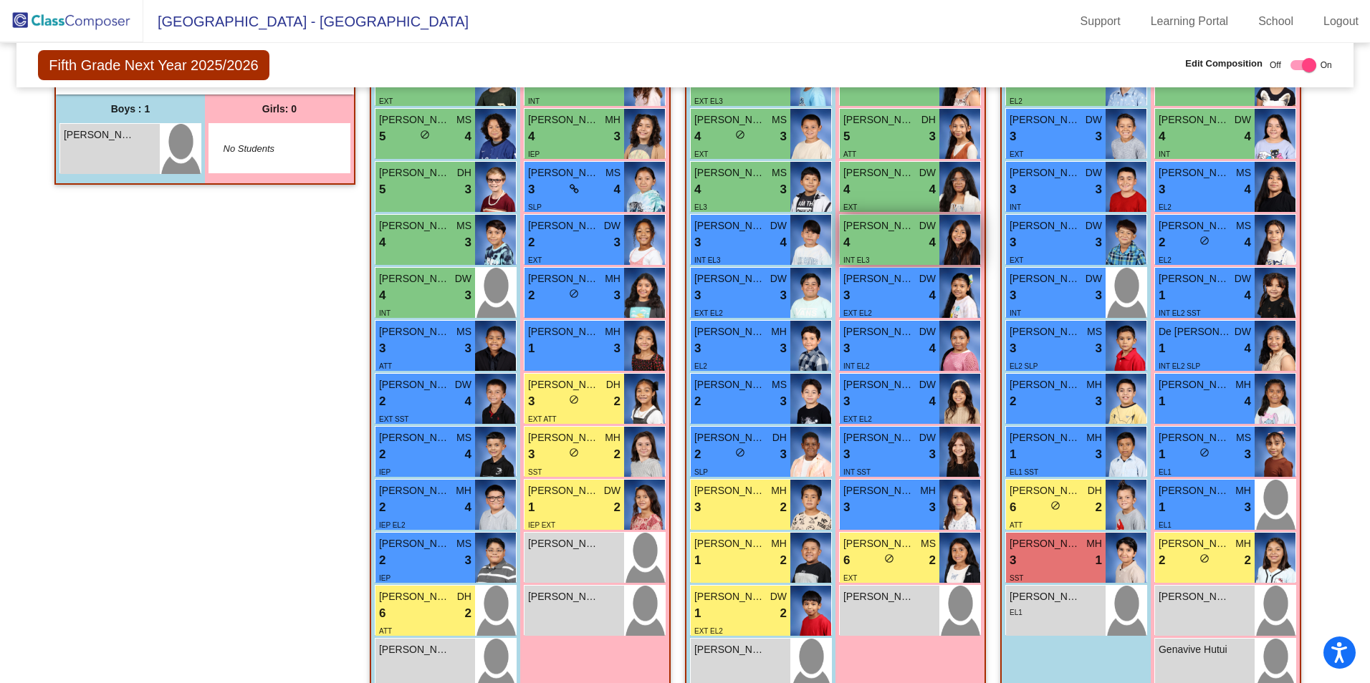
scroll to position [573, 0]
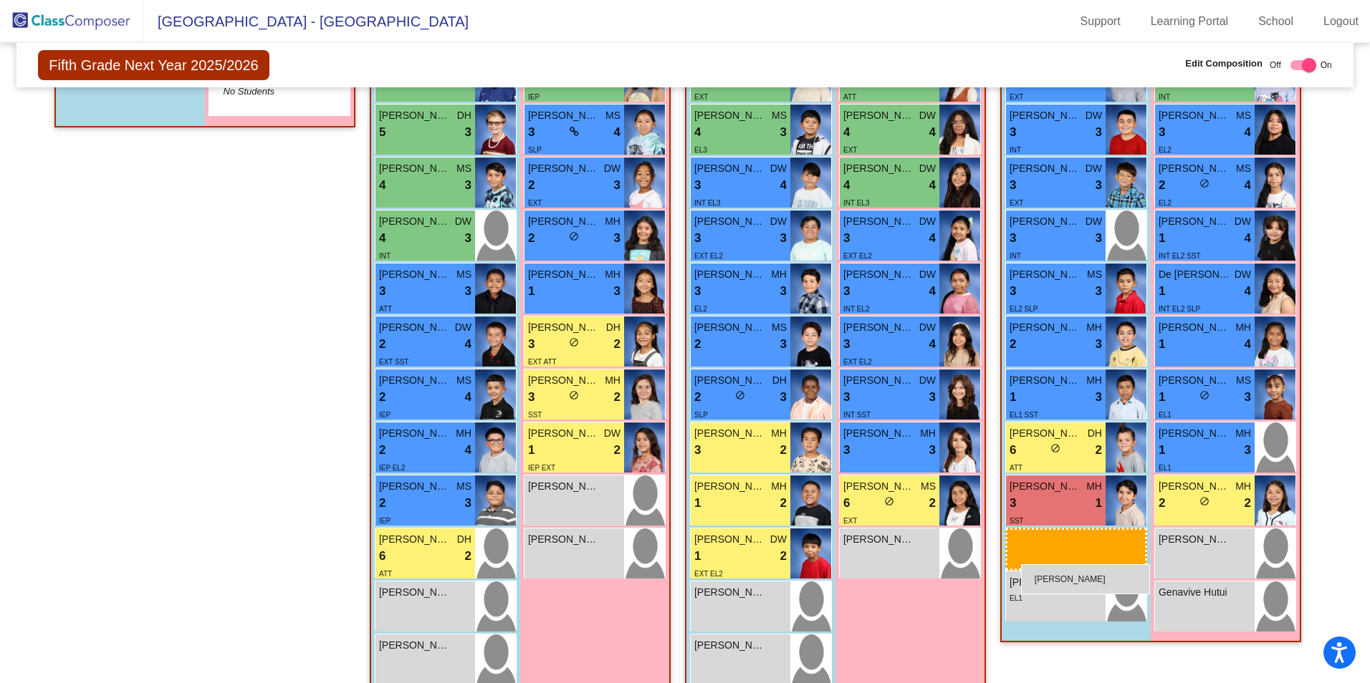
drag, startPoint x: 90, startPoint y: 100, endPoint x: 1021, endPoint y: 565, distance: 1039.9
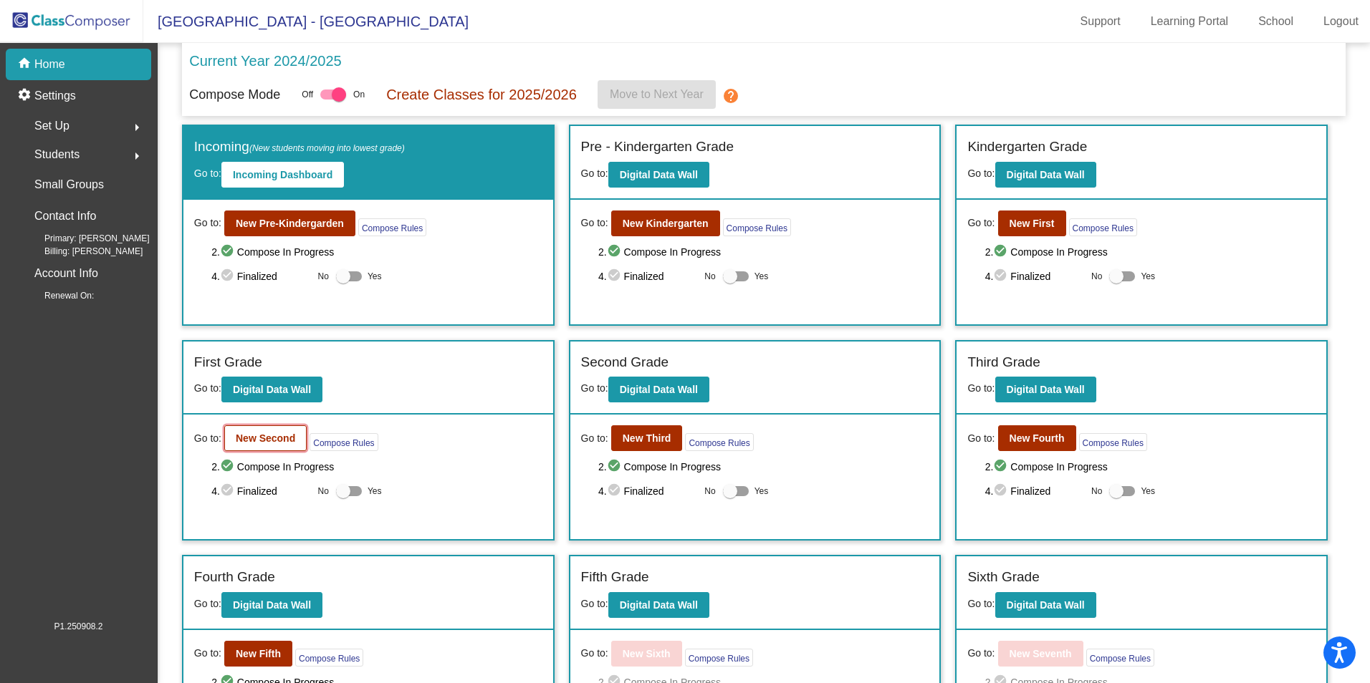
click at [281, 443] on b "New Second" at bounding box center [265, 438] width 59 height 11
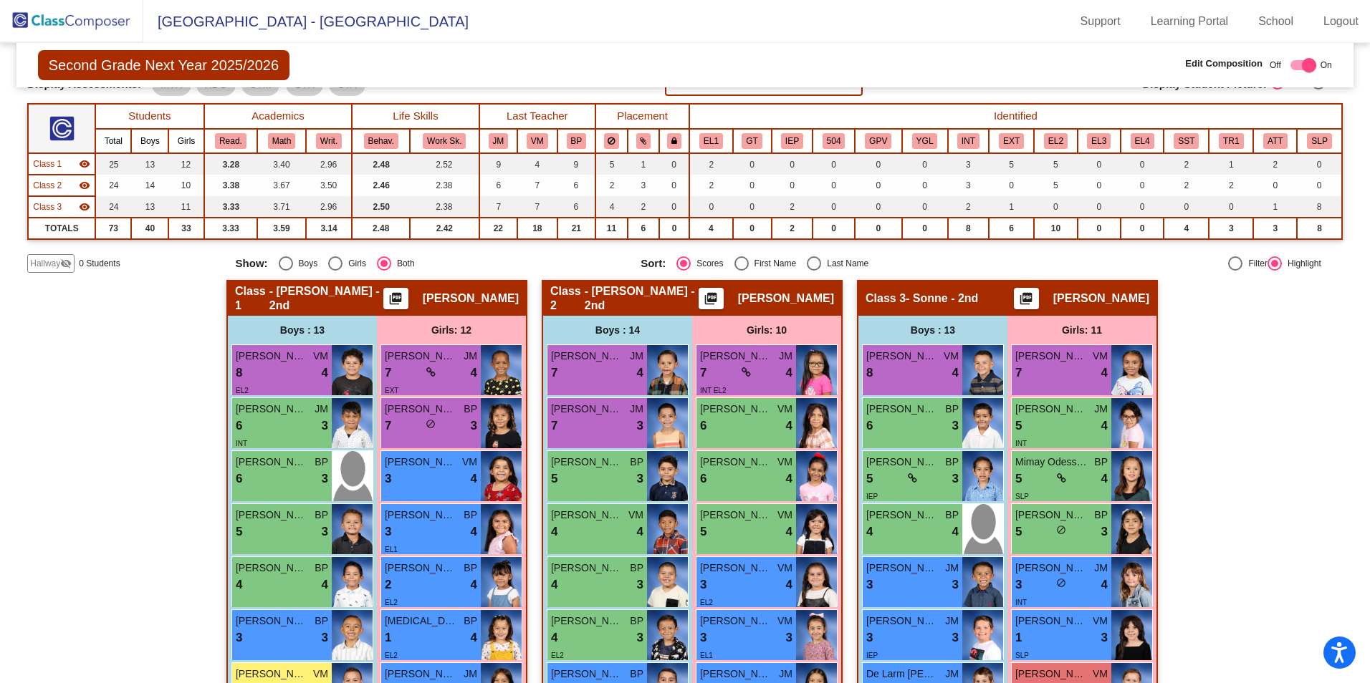
scroll to position [501, 0]
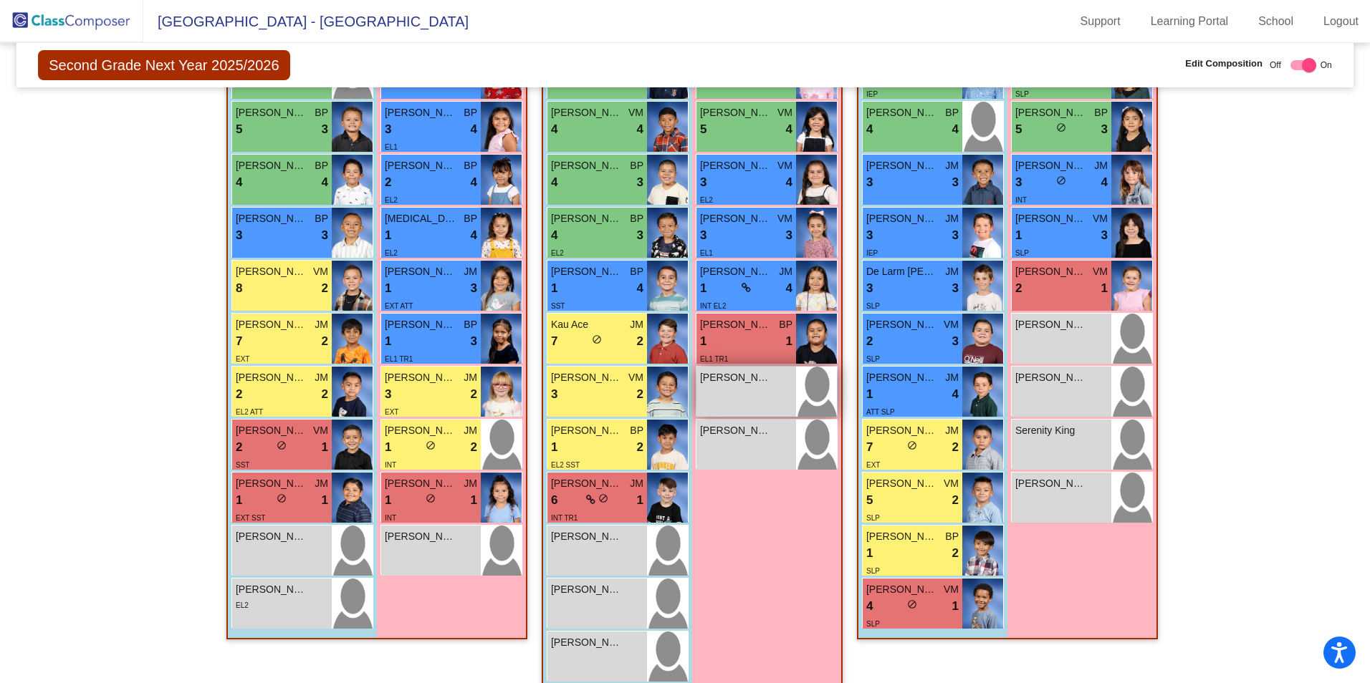
click at [743, 395] on div "Gabriella Graham lock do_not_disturb_alt" at bounding box center [746, 392] width 100 height 50
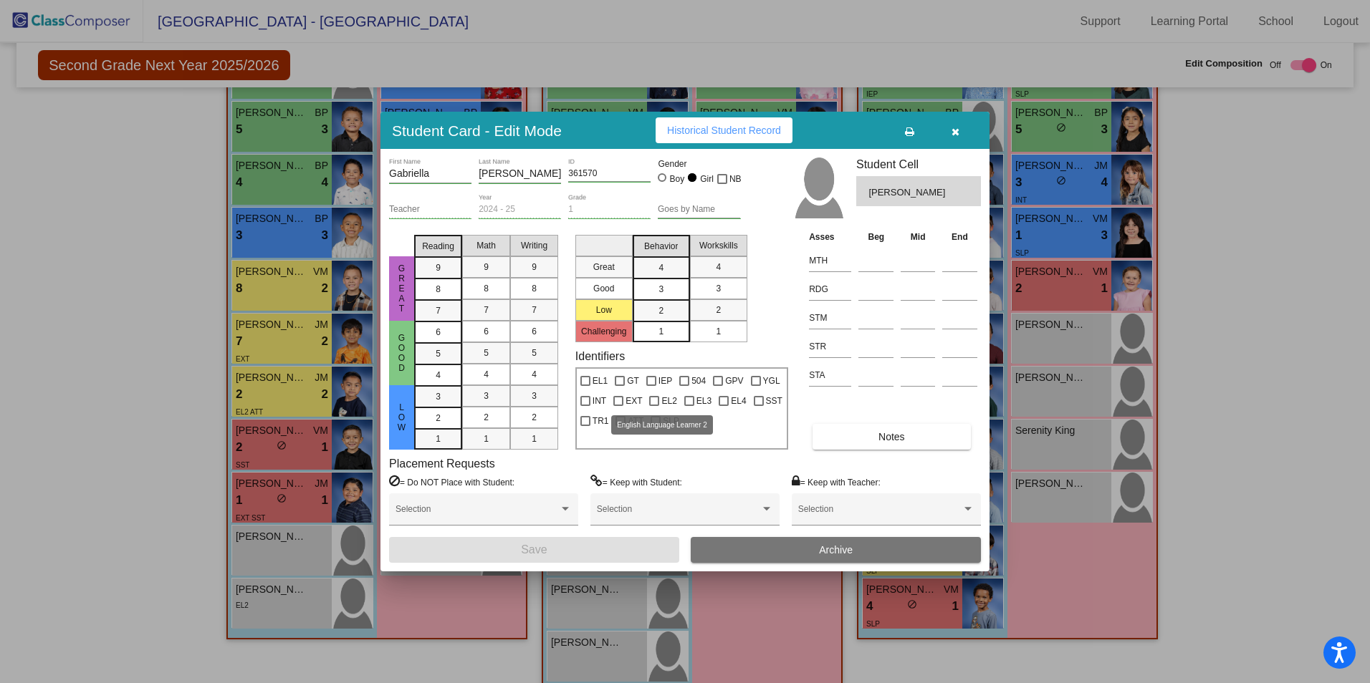
click at [650, 399] on div at bounding box center [654, 401] width 10 height 10
click at [653, 406] on input "EL2" at bounding box center [653, 406] width 1 height 1
checkbox input "true"
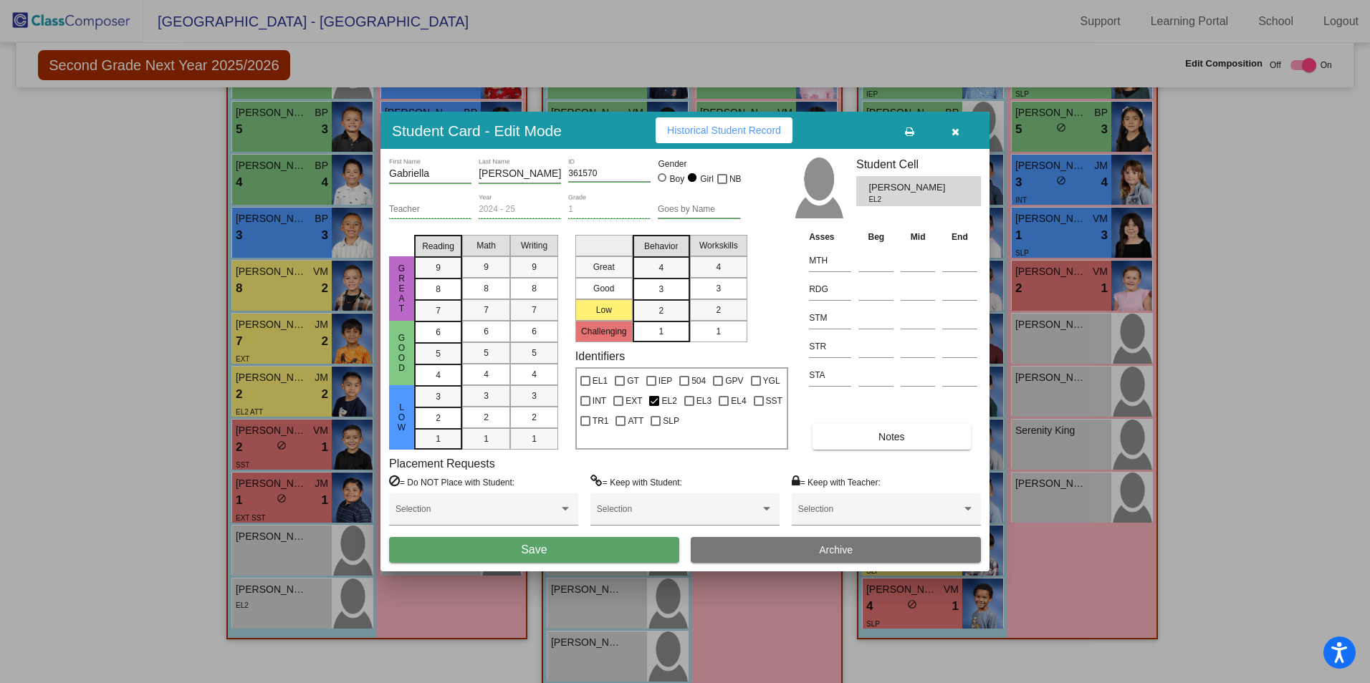
click at [552, 544] on button "Save" at bounding box center [534, 550] width 290 height 26
